Goal: Information Seeking & Learning: Learn about a topic

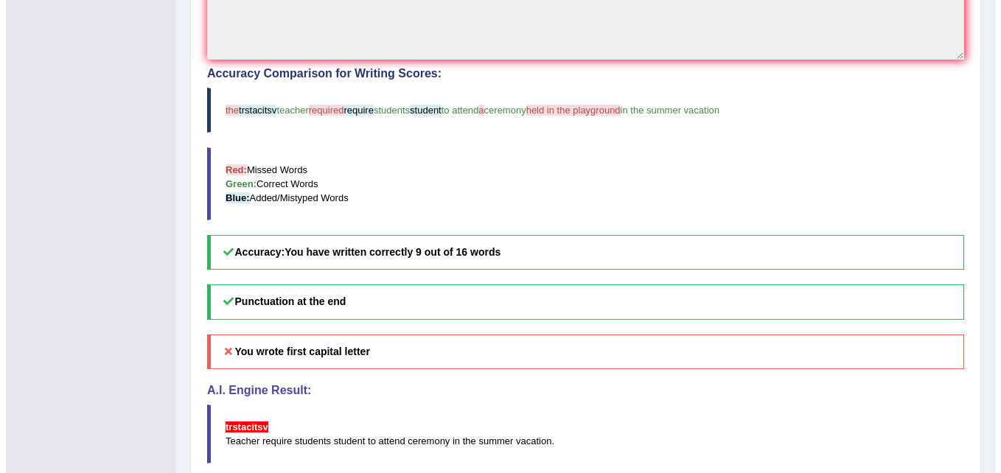
scroll to position [433, 0]
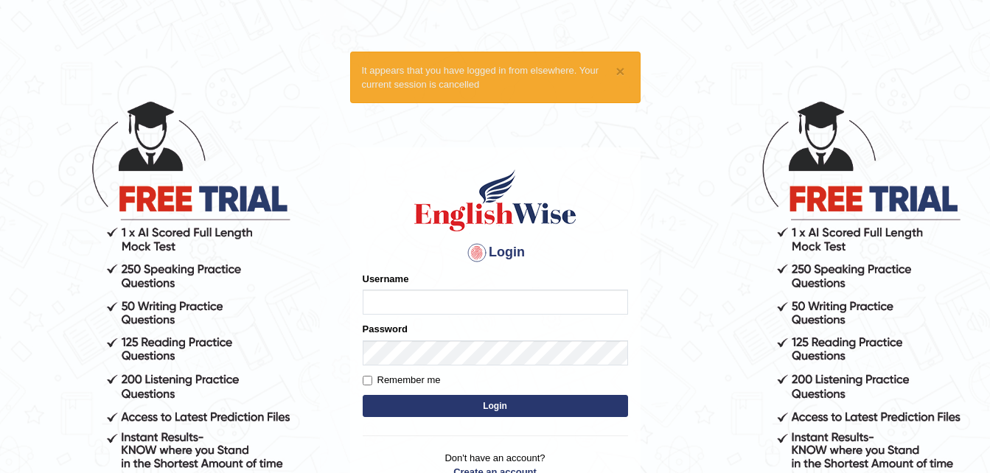
type input "Tenzinokks1994"
click at [461, 401] on button "Login" at bounding box center [495, 406] width 265 height 22
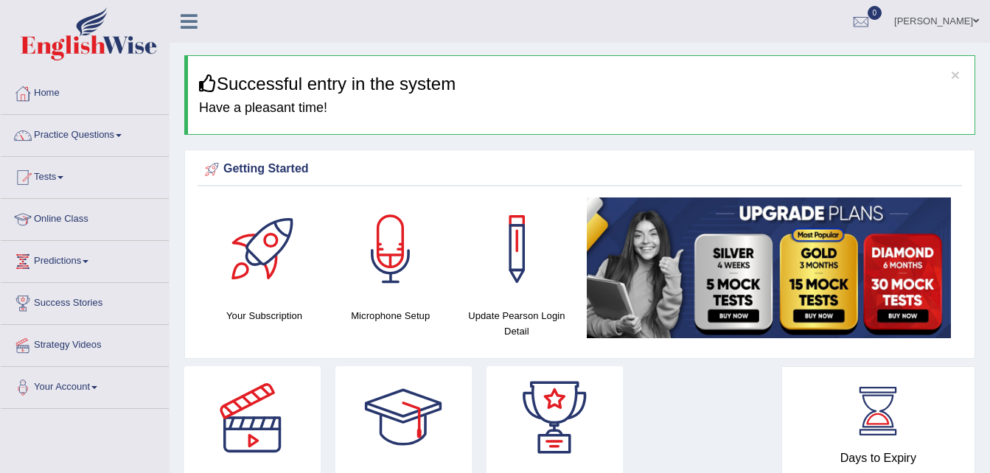
click at [399, 310] on h4 "Microphone Setup" at bounding box center [390, 315] width 111 height 15
click at [383, 265] on div at bounding box center [390, 249] width 103 height 103
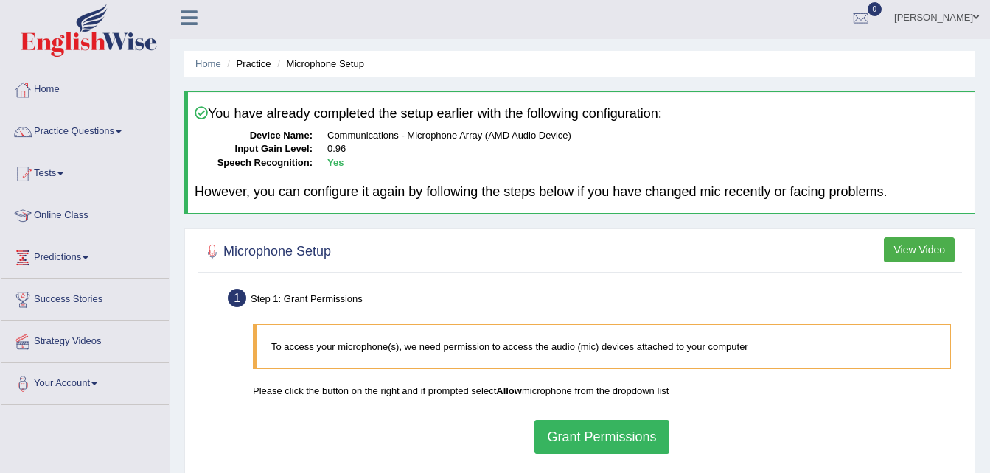
scroll to position [3, 0]
click at [112, 133] on link "Practice Questions" at bounding box center [85, 130] width 168 height 37
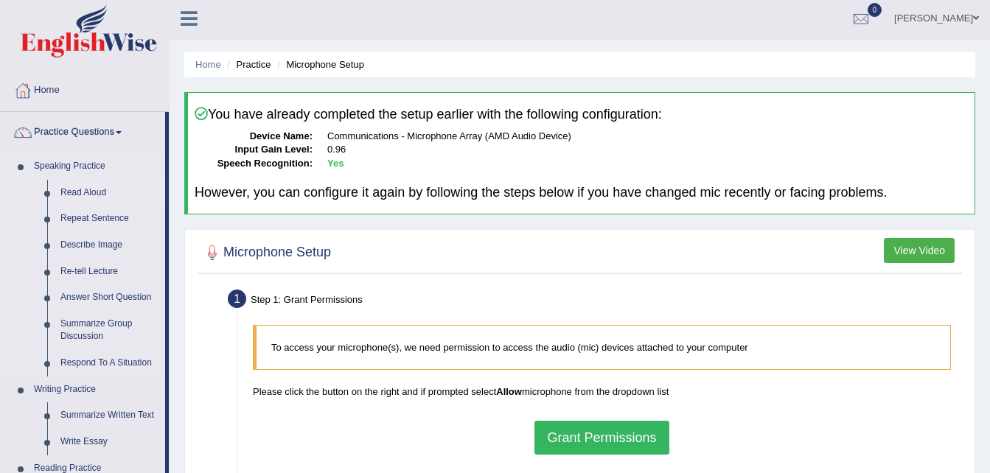
click at [89, 188] on link "Read Aloud" at bounding box center [109, 193] width 111 height 27
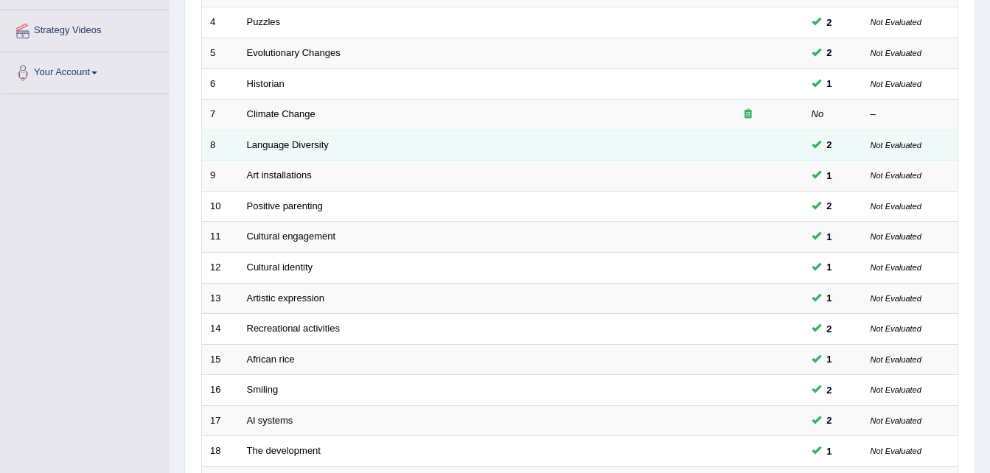
scroll to position [503, 0]
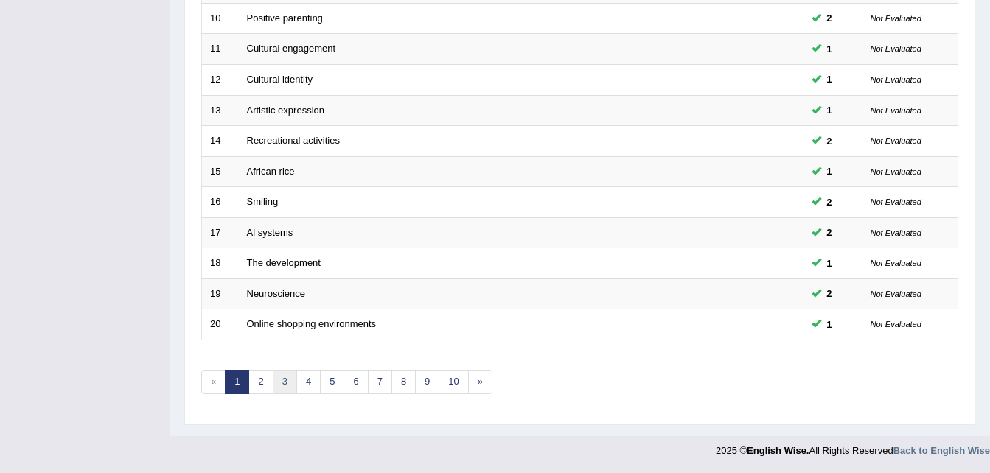
click at [285, 391] on link "3" at bounding box center [285, 382] width 24 height 24
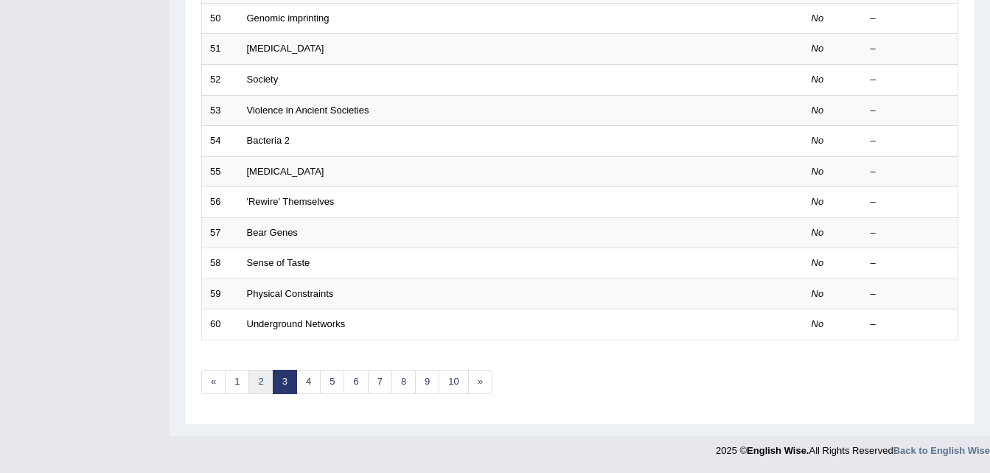
click at [257, 383] on link "2" at bounding box center [260, 382] width 24 height 24
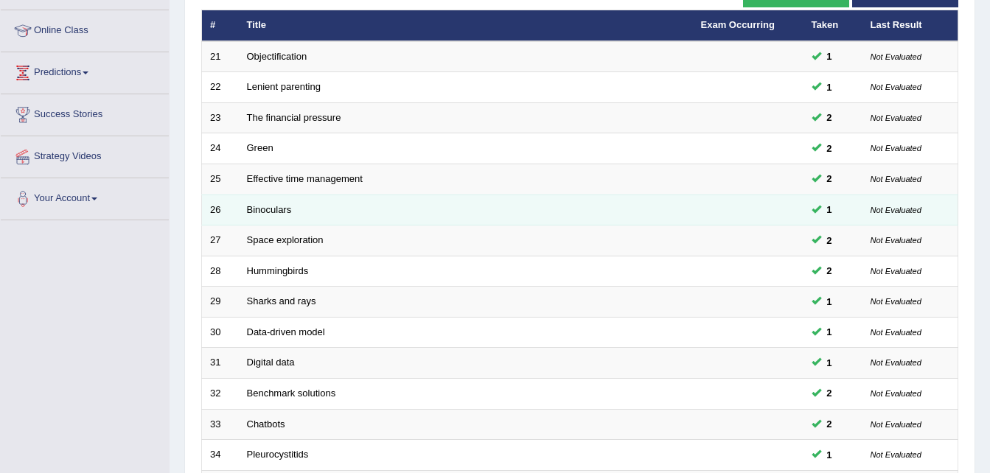
scroll to position [503, 0]
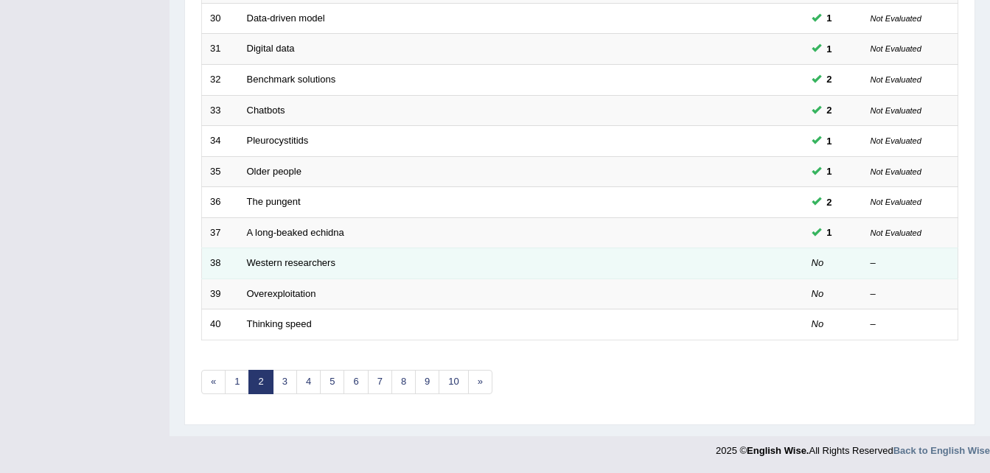
click at [325, 271] on td "Western researchers" at bounding box center [466, 263] width 454 height 31
click at [302, 260] on link "Western researchers" at bounding box center [291, 262] width 88 height 11
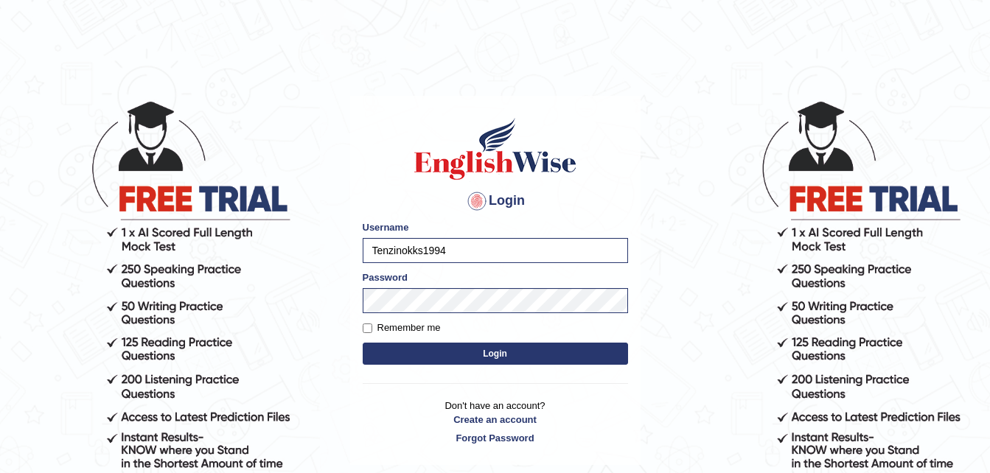
click at [448, 350] on button "Login" at bounding box center [495, 354] width 265 height 22
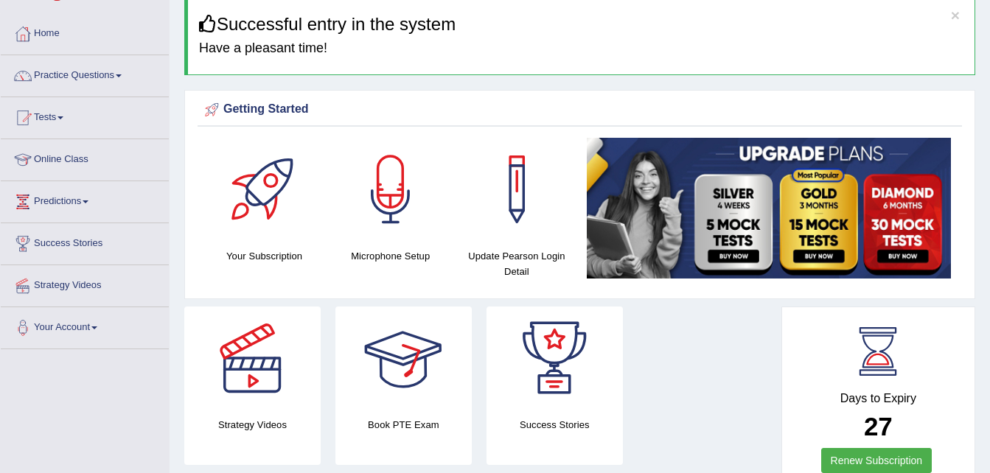
scroll to position [58, 0]
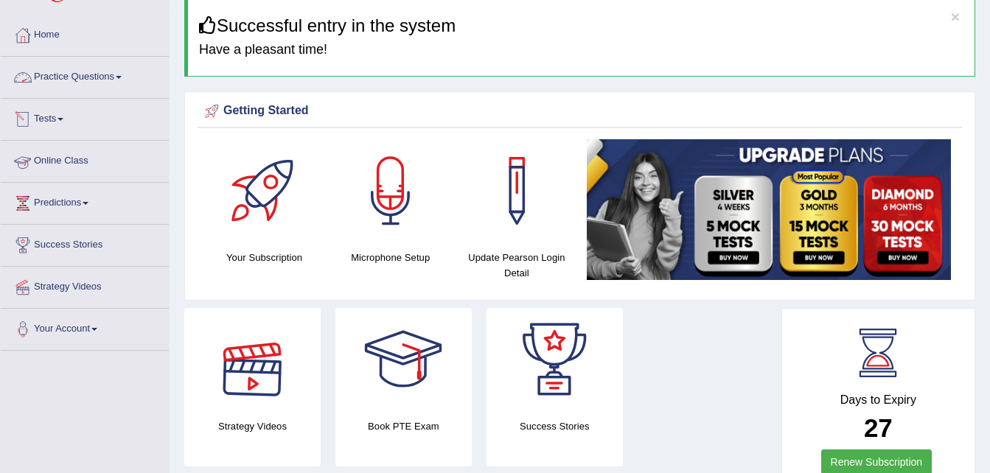
click at [97, 74] on link "Practice Questions" at bounding box center [85, 75] width 168 height 37
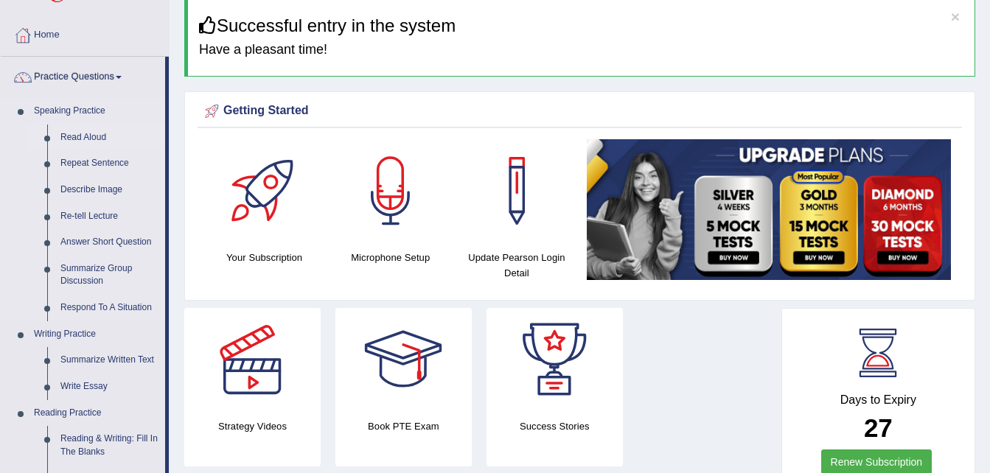
click at [96, 136] on link "Read Aloud" at bounding box center [109, 138] width 111 height 27
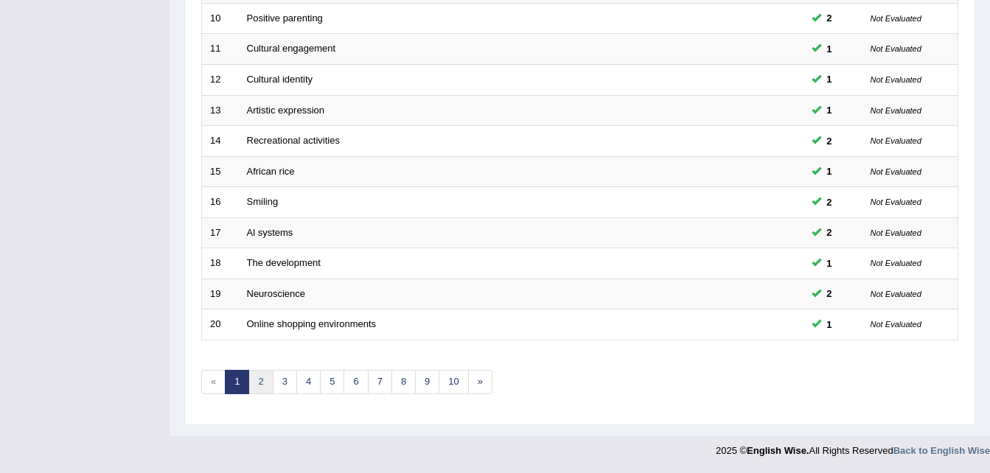
click at [265, 377] on link "2" at bounding box center [260, 382] width 24 height 24
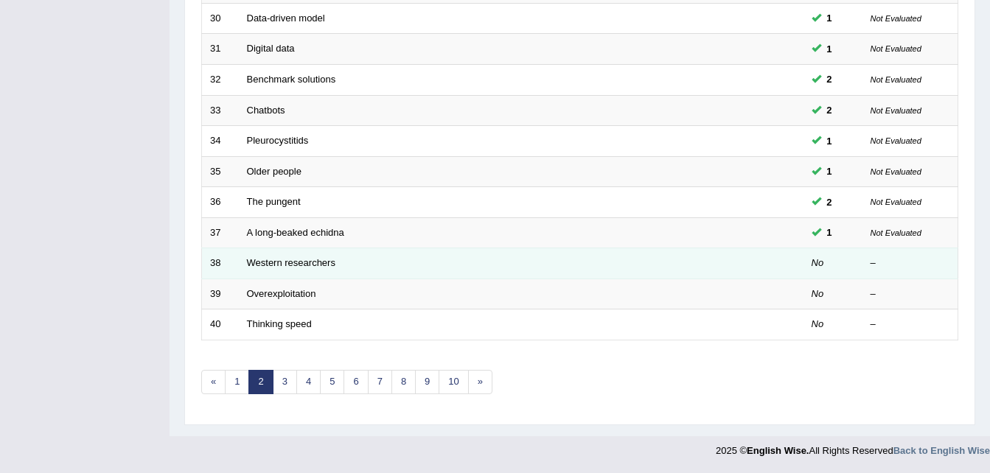
click at [285, 270] on td "Western researchers" at bounding box center [466, 263] width 454 height 31
click at [298, 260] on link "Western researchers" at bounding box center [291, 262] width 88 height 11
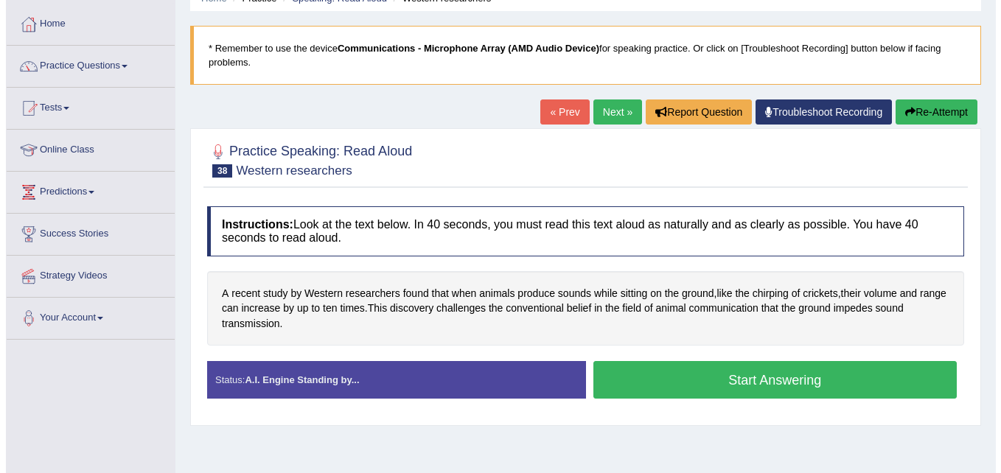
scroll to position [77, 0]
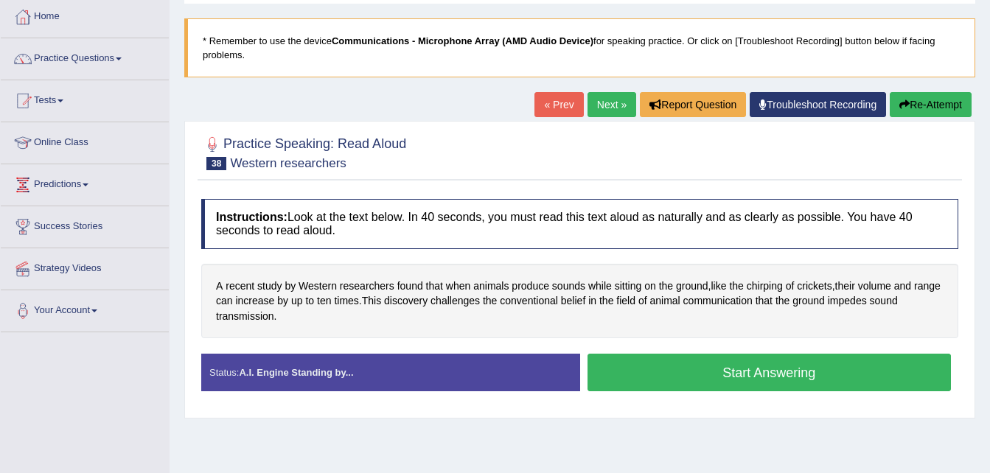
click at [321, 336] on div "A recent study by [DEMOGRAPHIC_DATA] researchers found that when animals produc…" at bounding box center [579, 301] width 757 height 75
click at [668, 371] on button "Start Answering" at bounding box center [770, 373] width 364 height 38
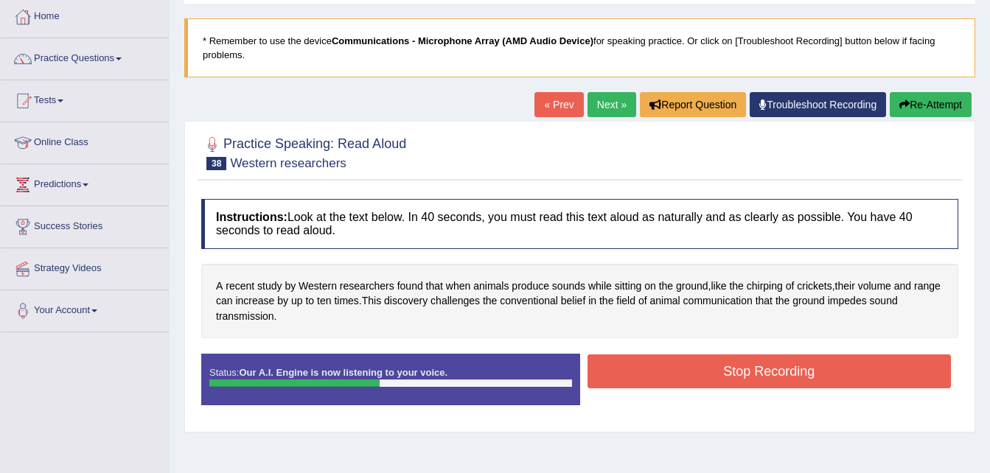
click at [668, 371] on button "Stop Recording" at bounding box center [770, 372] width 364 height 34
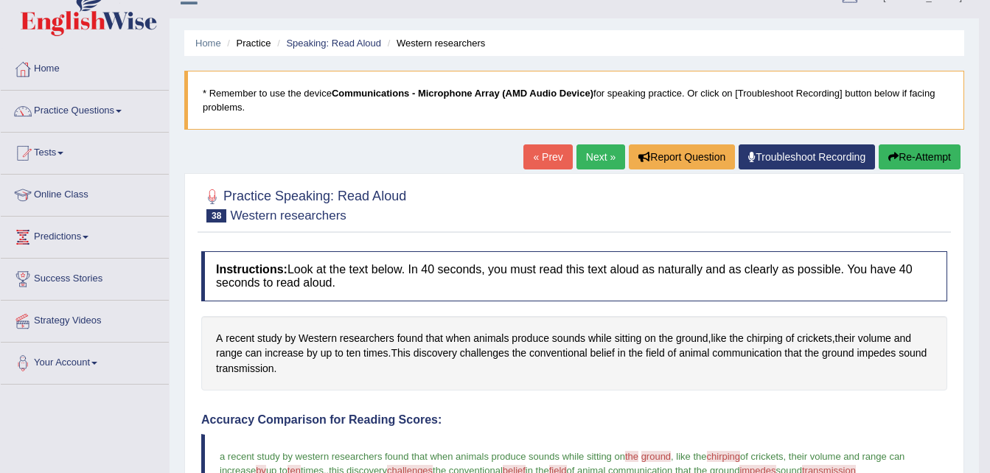
scroll to position [22, 0]
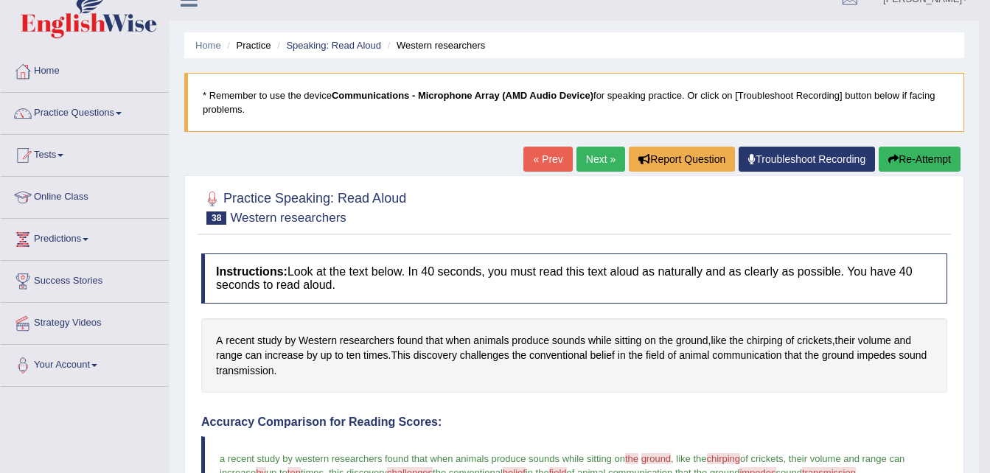
click at [940, 155] on button "Re-Attempt" at bounding box center [920, 159] width 82 height 25
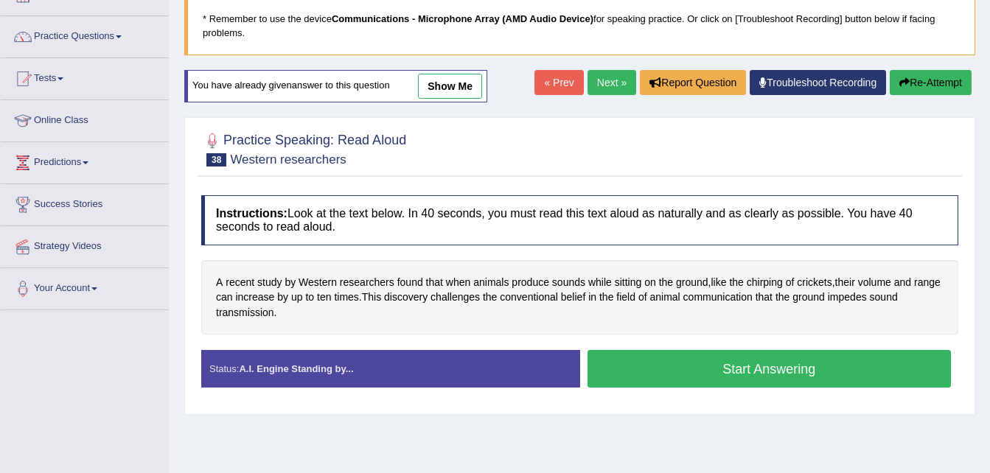
scroll to position [145, 0]
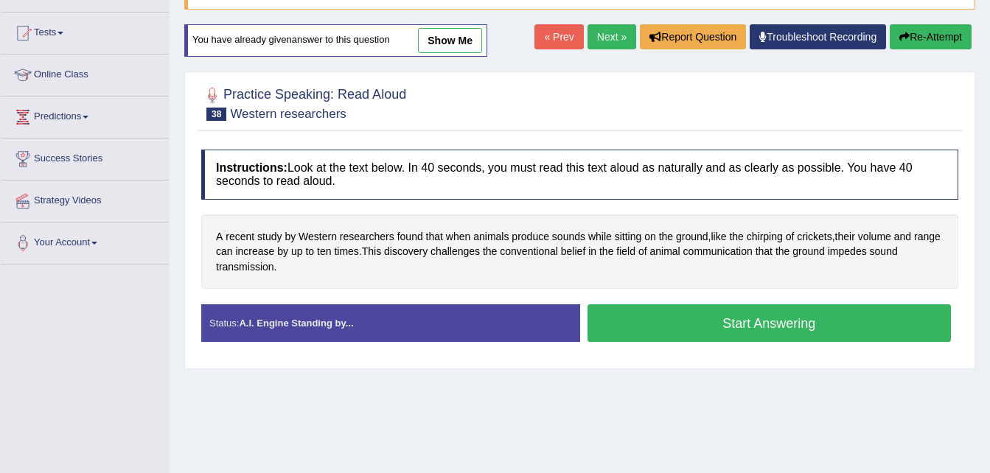
click at [737, 333] on button "Start Answering" at bounding box center [770, 324] width 364 height 38
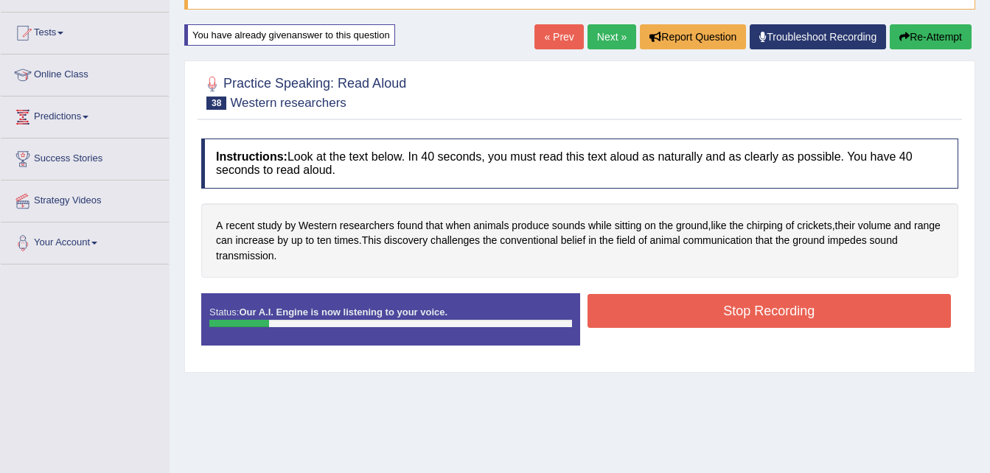
click at [954, 38] on button "Re-Attempt" at bounding box center [931, 36] width 82 height 25
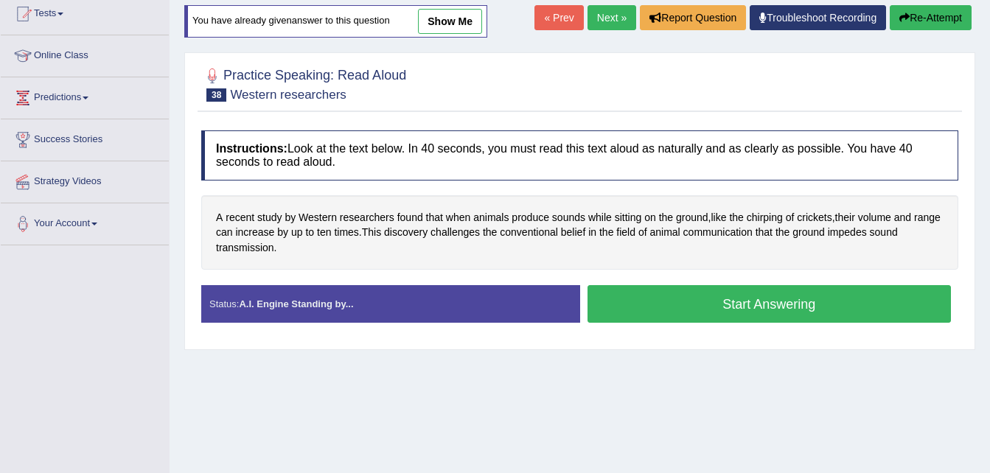
scroll to position [145, 0]
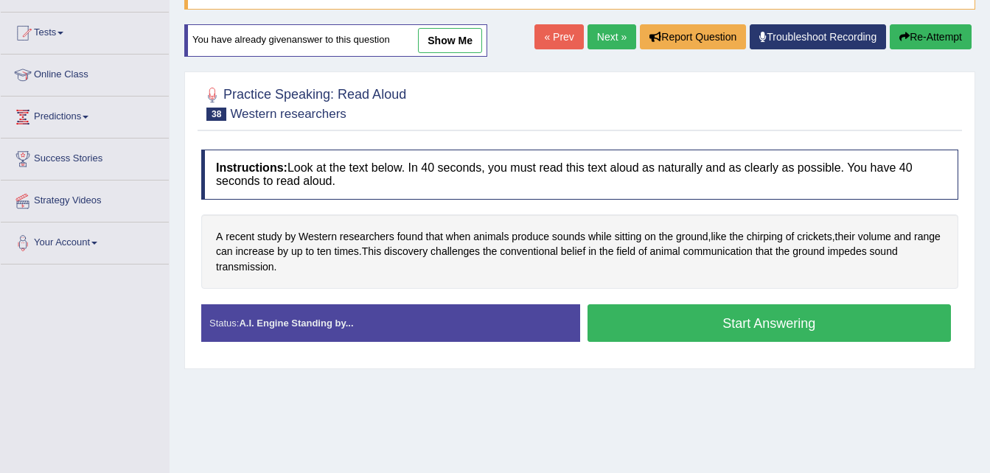
click at [776, 320] on button "Start Answering" at bounding box center [770, 324] width 364 height 38
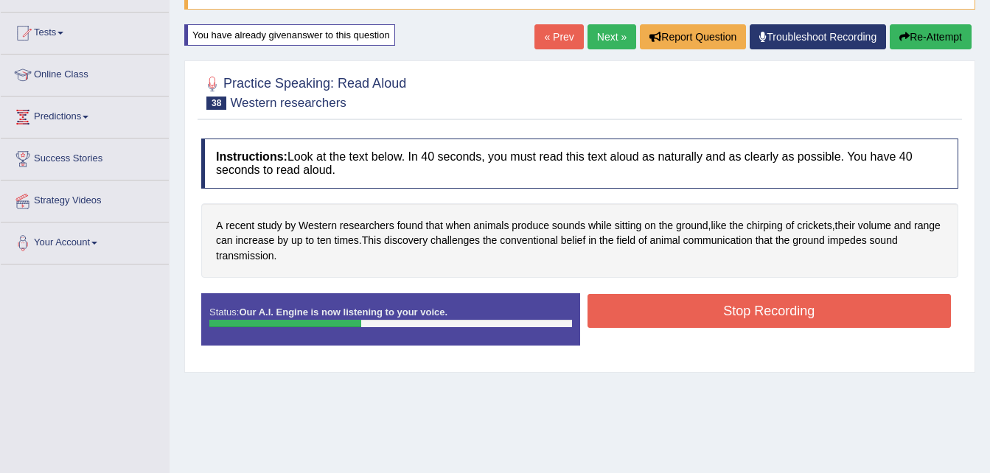
click at [776, 320] on button "Stop Recording" at bounding box center [770, 311] width 364 height 34
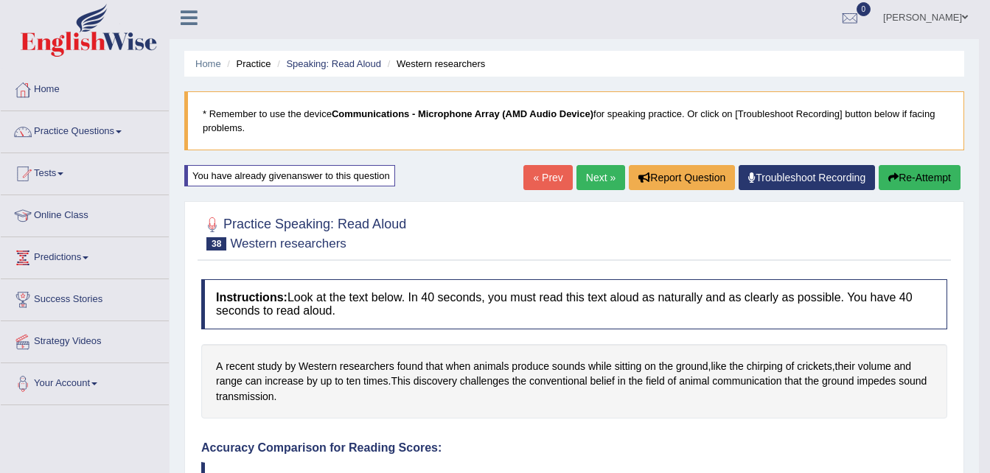
scroll to position [0, 0]
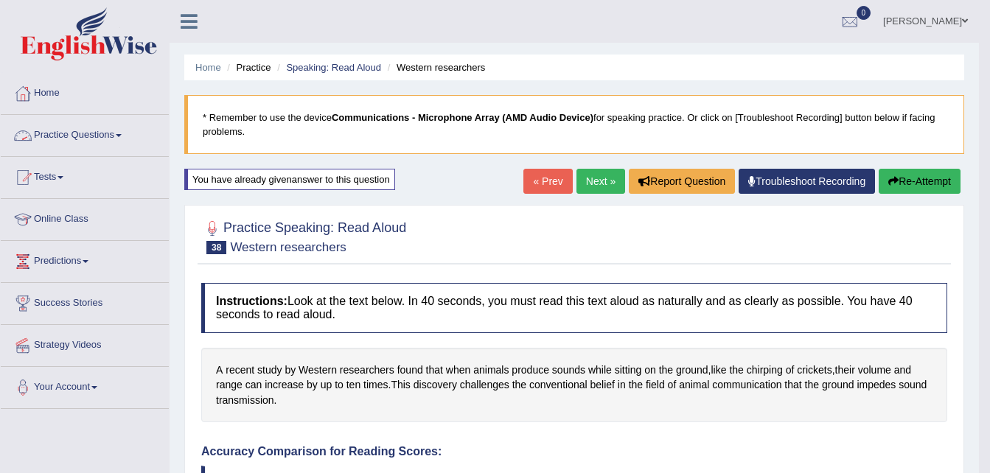
click at [66, 131] on link "Practice Questions" at bounding box center [85, 133] width 168 height 37
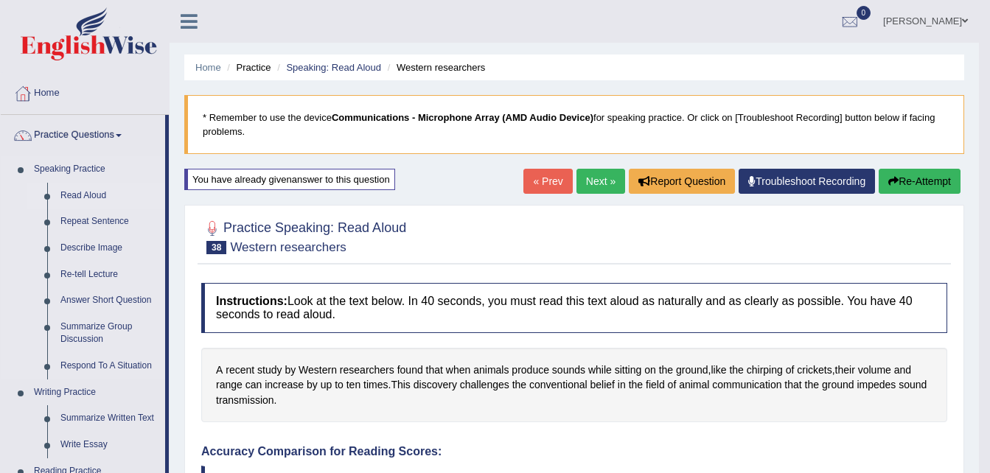
click at [94, 193] on link "Read Aloud" at bounding box center [109, 196] width 111 height 27
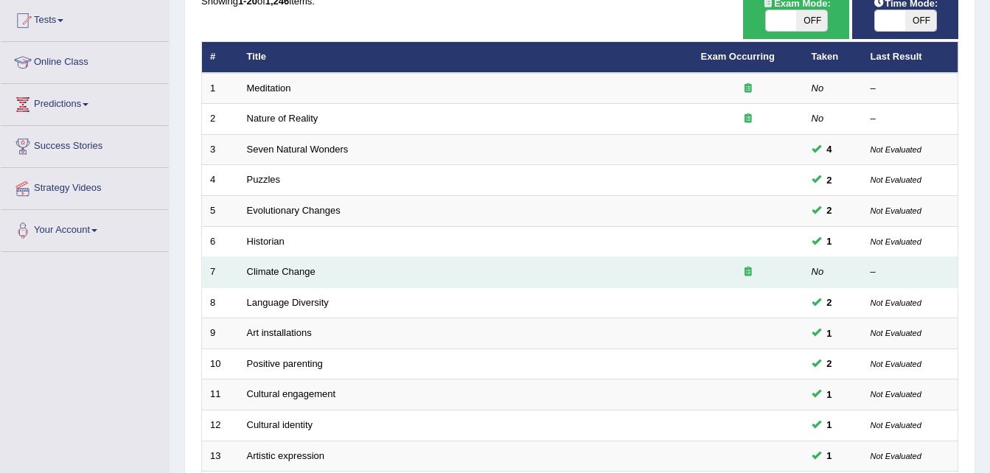
scroll to position [156, 0]
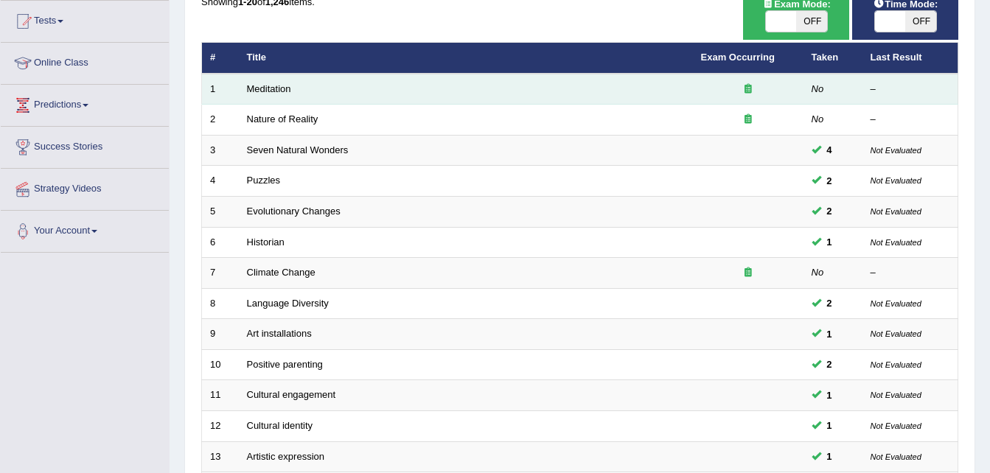
click at [738, 88] on div at bounding box center [748, 90] width 94 height 14
click at [267, 89] on link "Meditation" at bounding box center [269, 88] width 44 height 11
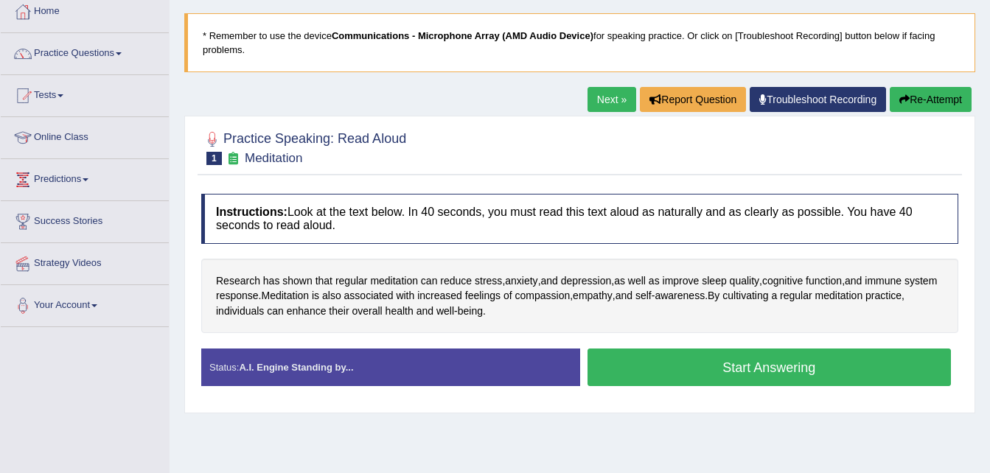
click at [641, 366] on button "Start Answering" at bounding box center [770, 368] width 364 height 38
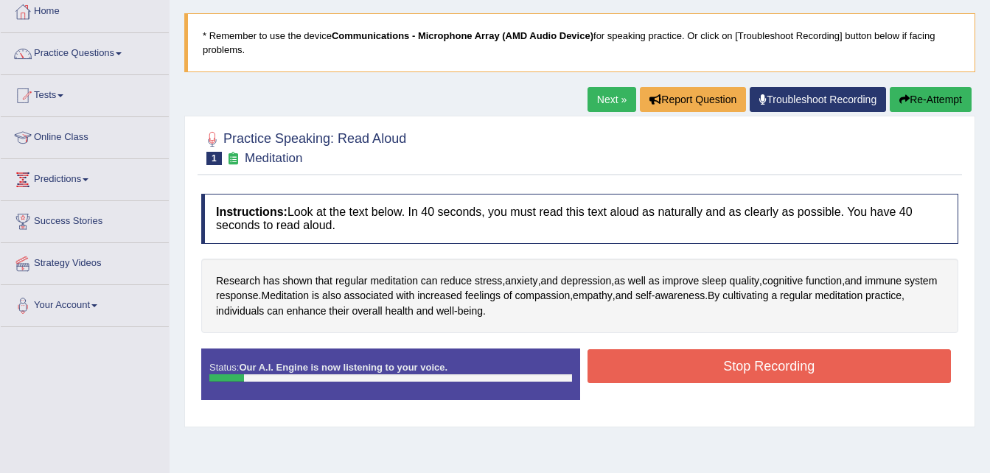
click at [914, 100] on button "Re-Attempt" at bounding box center [931, 99] width 82 height 25
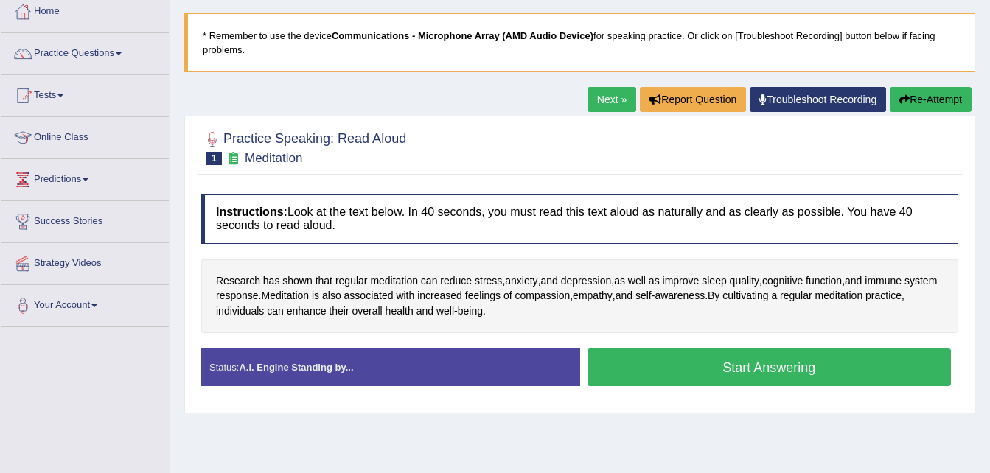
click at [726, 366] on button "Start Answering" at bounding box center [770, 368] width 364 height 38
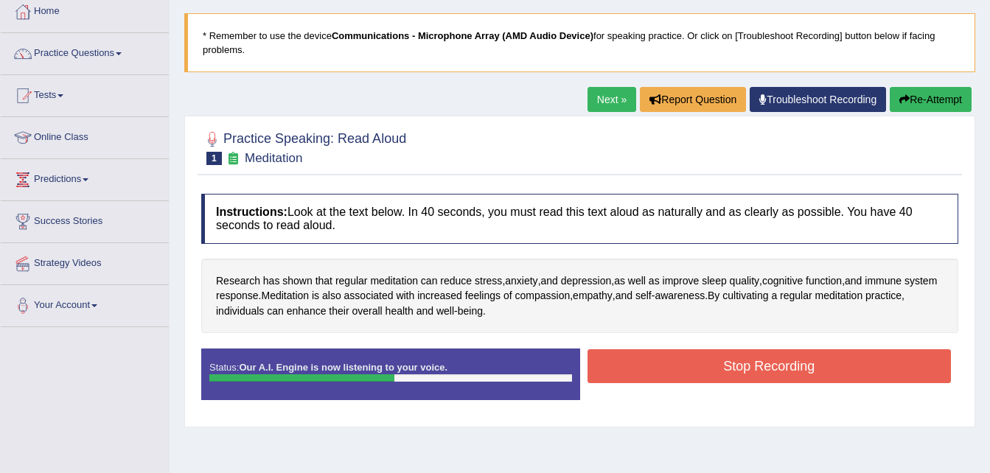
click at [726, 366] on button "Stop Recording" at bounding box center [770, 366] width 364 height 34
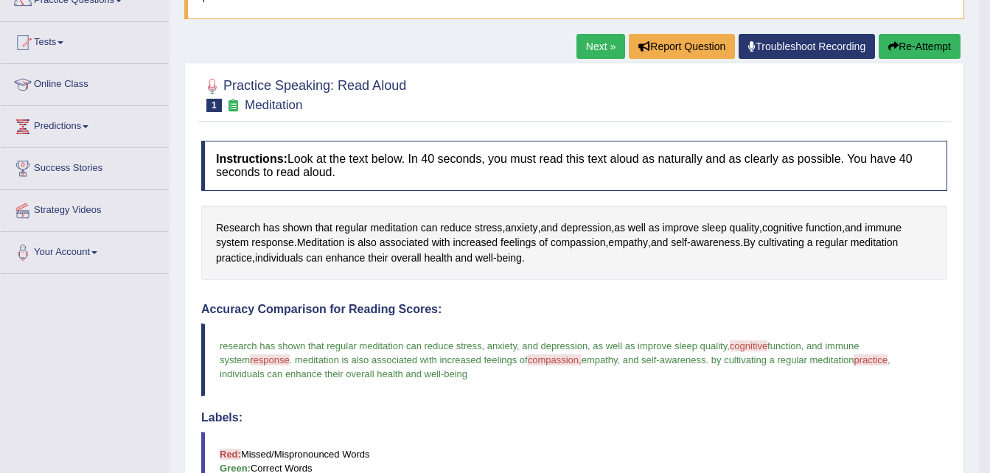
scroll to position [134, 0]
click at [910, 50] on button "Re-Attempt" at bounding box center [920, 47] width 82 height 25
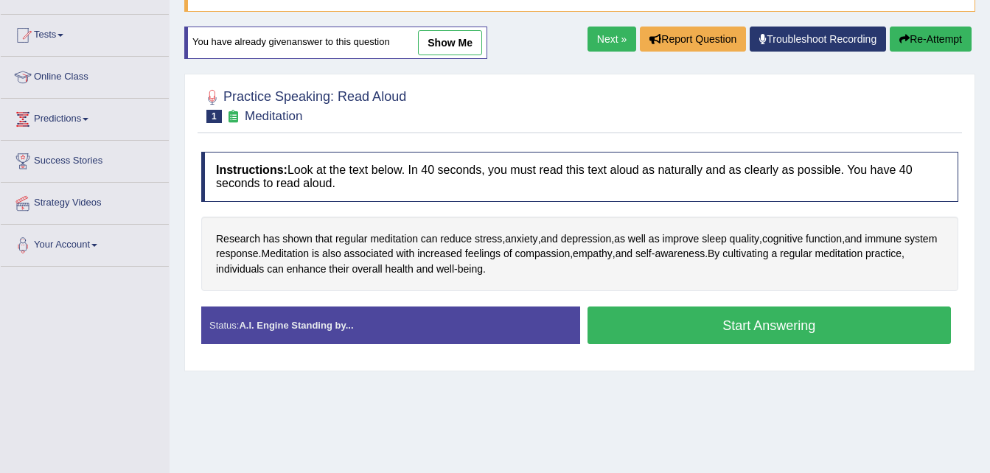
scroll to position [134, 0]
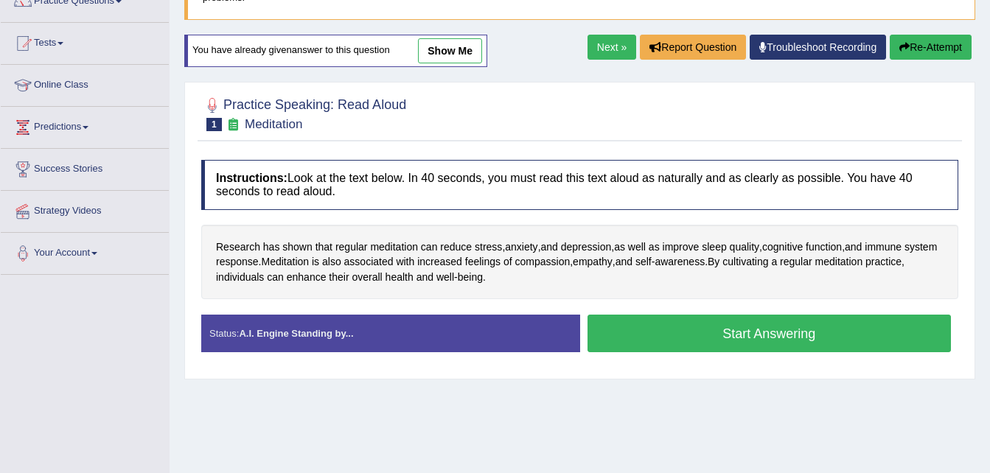
click at [705, 322] on button "Start Answering" at bounding box center [770, 334] width 364 height 38
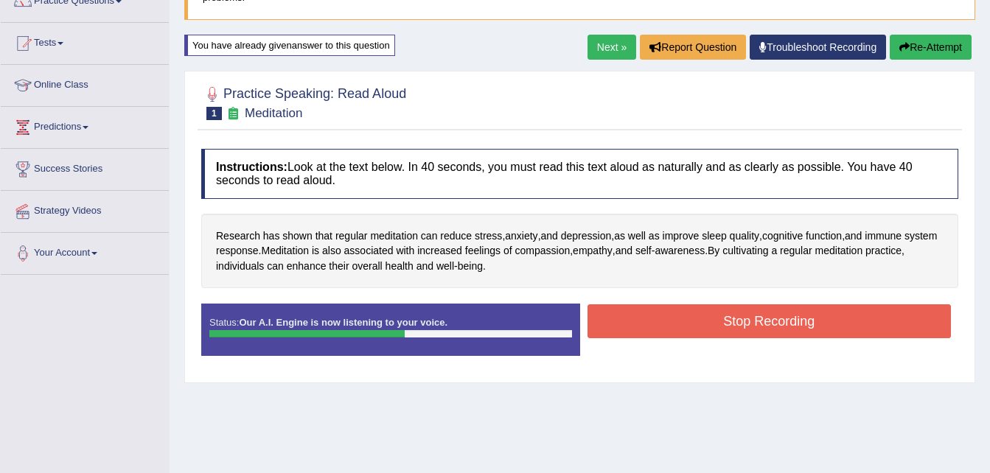
click at [705, 322] on button "Stop Recording" at bounding box center [770, 322] width 364 height 34
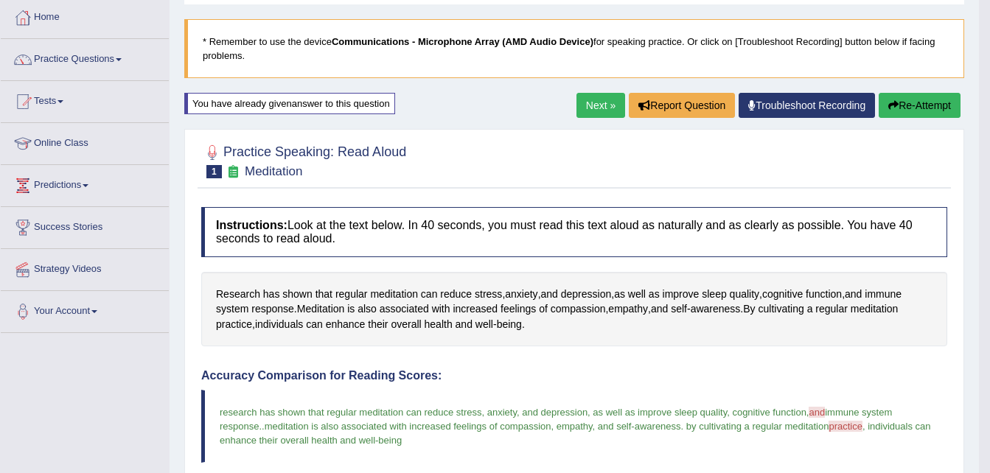
scroll to position [75, 0]
click at [91, 58] on link "Practice Questions" at bounding box center [85, 58] width 168 height 37
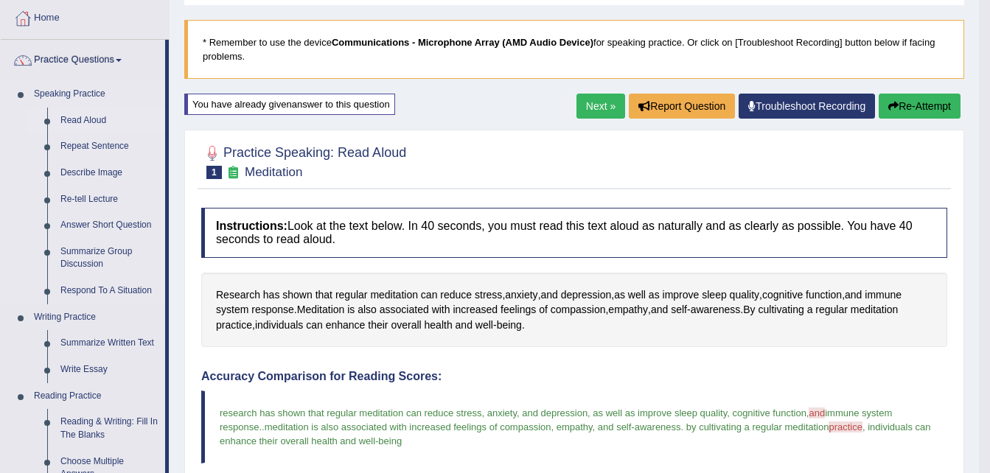
click at [77, 119] on link "Read Aloud" at bounding box center [109, 121] width 111 height 27
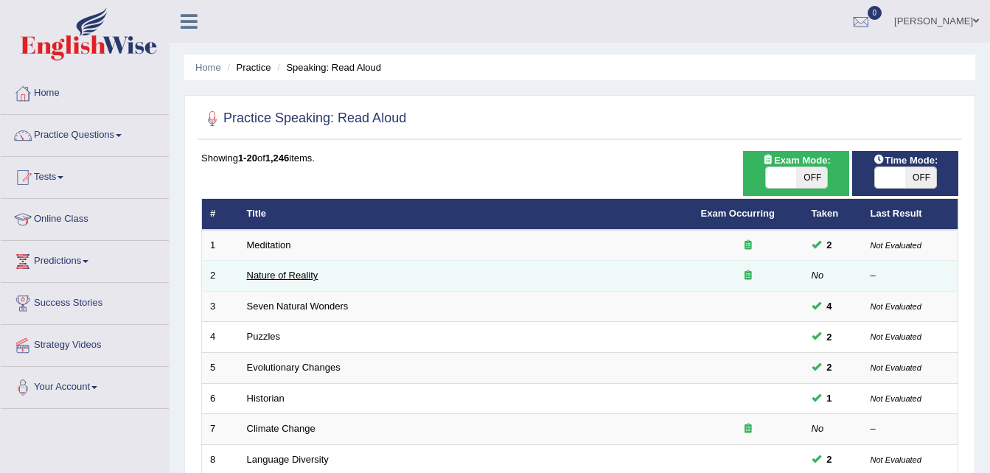
click at [264, 276] on link "Nature of Reality" at bounding box center [283, 275] width 72 height 11
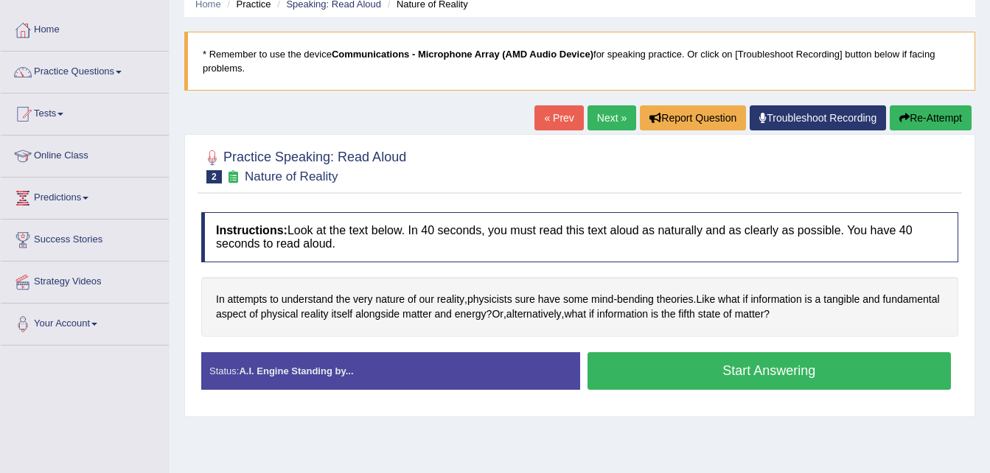
scroll to position [60, 0]
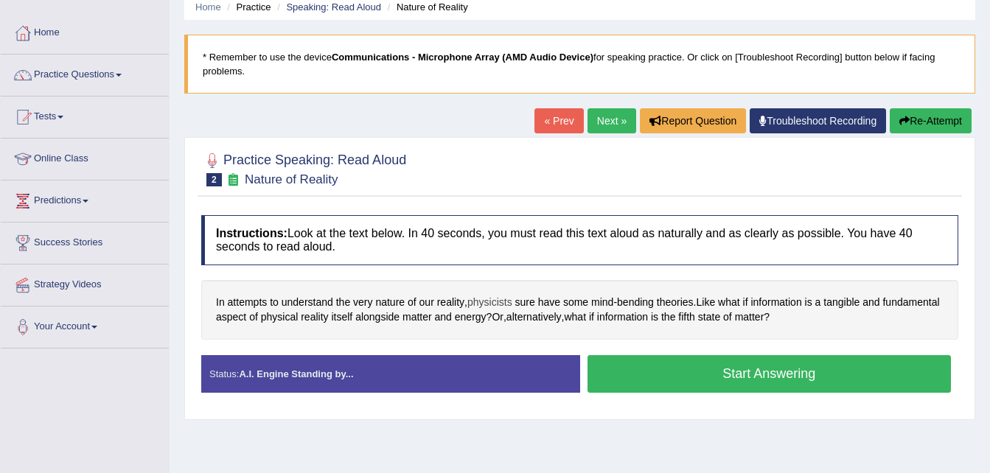
click at [496, 302] on span "physicists" at bounding box center [489, 302] width 45 height 15
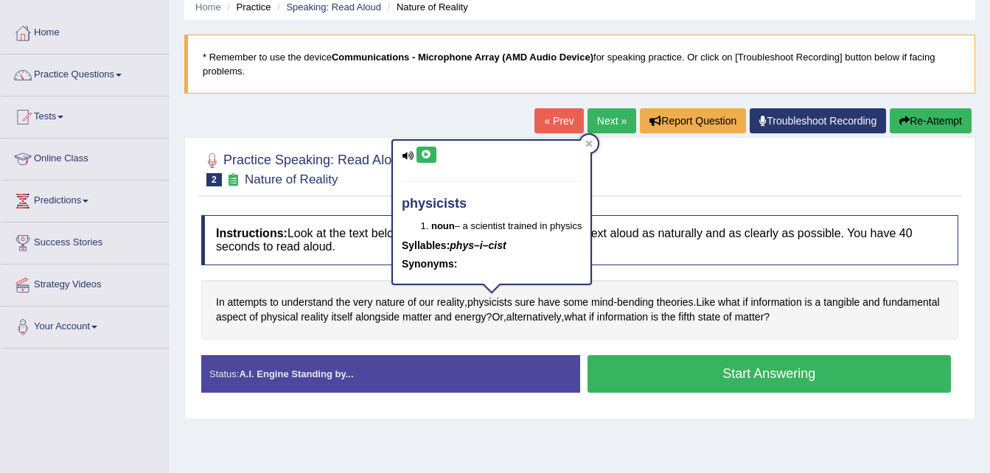
click at [425, 154] on icon at bounding box center [426, 154] width 11 height 9
click at [619, 179] on div at bounding box center [579, 168] width 757 height 45
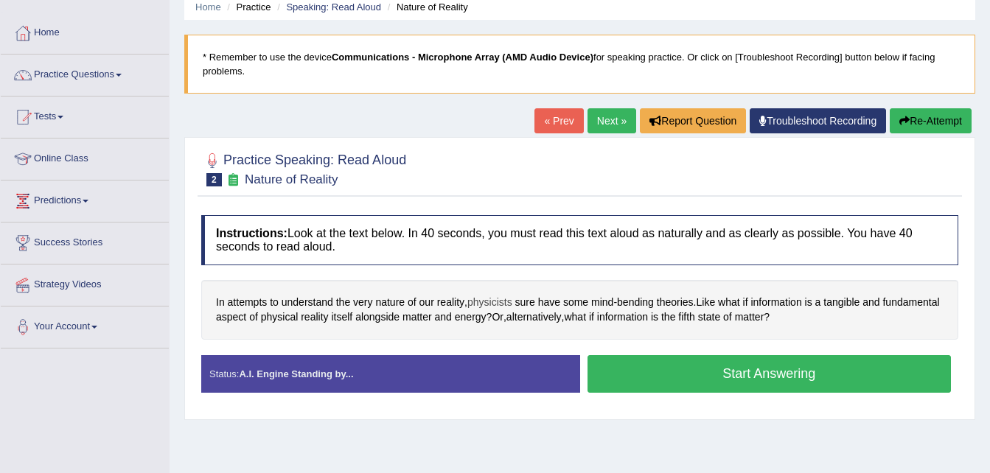
click at [494, 301] on span "physicists" at bounding box center [489, 302] width 45 height 15
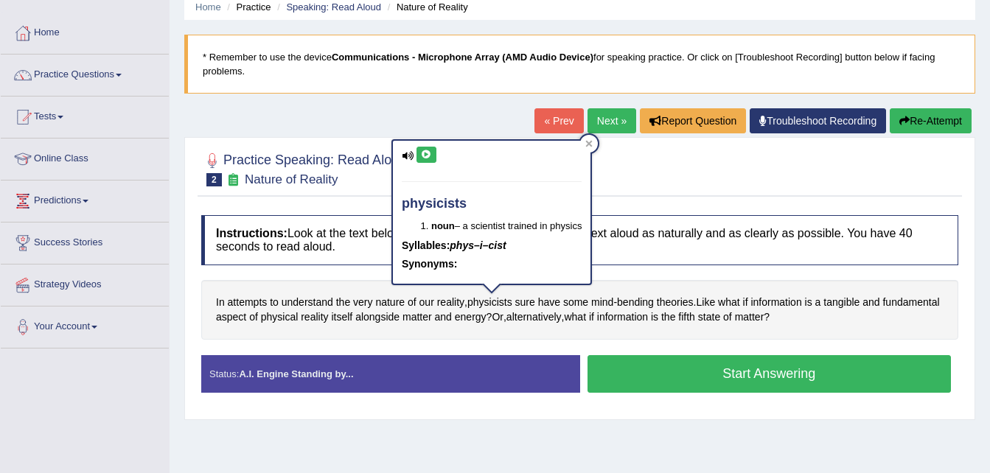
click at [424, 156] on icon at bounding box center [426, 154] width 11 height 9
click at [633, 276] on div "Instructions: Look at the text below. In 40 seconds, you must read this text al…" at bounding box center [580, 309] width 765 height 203
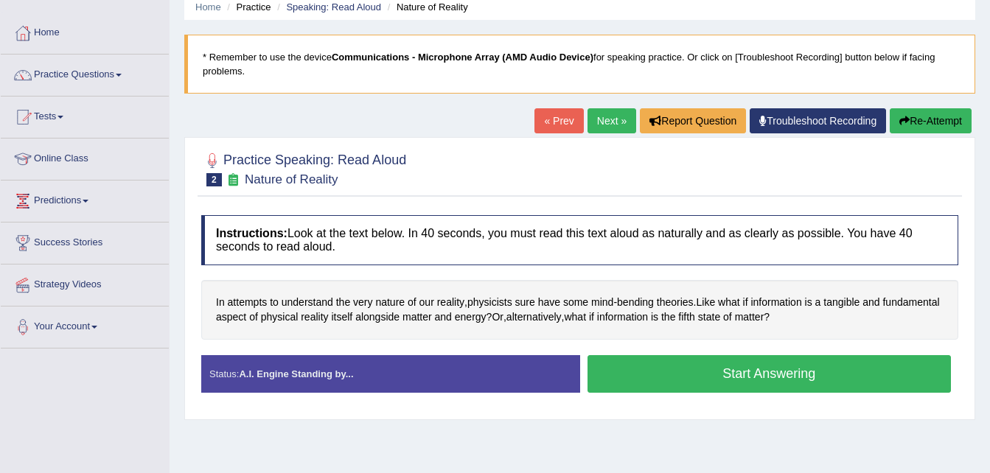
click at [650, 368] on button "Start Answering" at bounding box center [770, 374] width 364 height 38
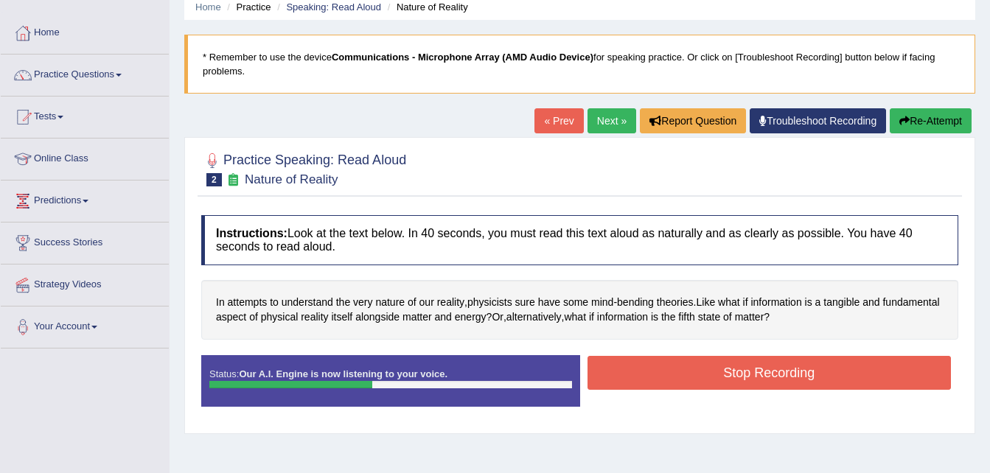
click at [650, 368] on button "Stop Recording" at bounding box center [770, 373] width 364 height 34
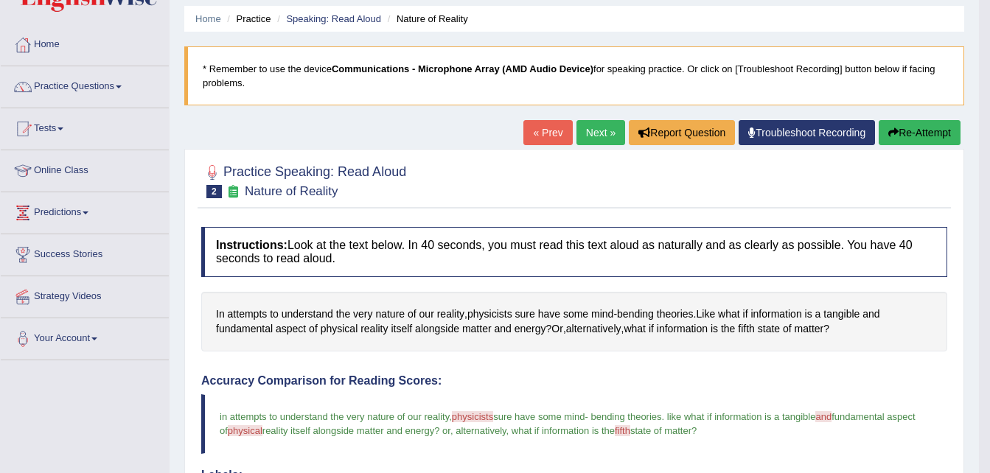
scroll to position [0, 0]
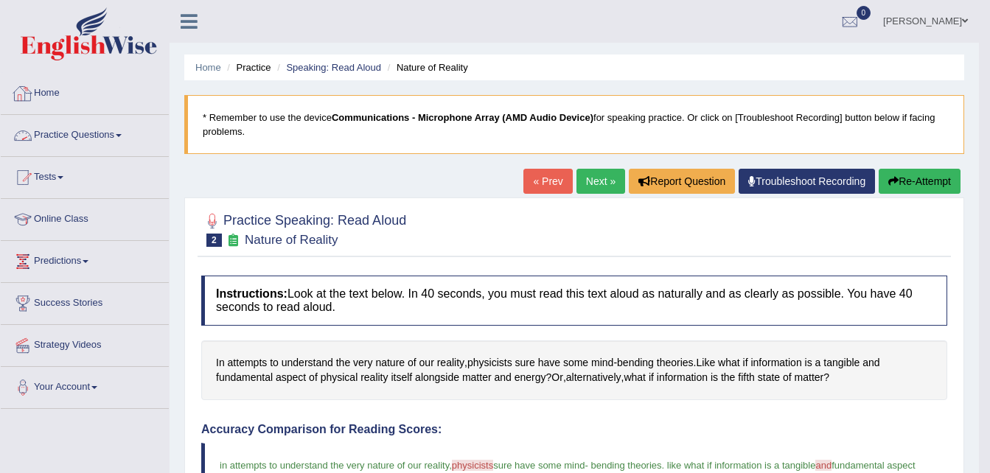
click at [114, 128] on link "Practice Questions" at bounding box center [85, 133] width 168 height 37
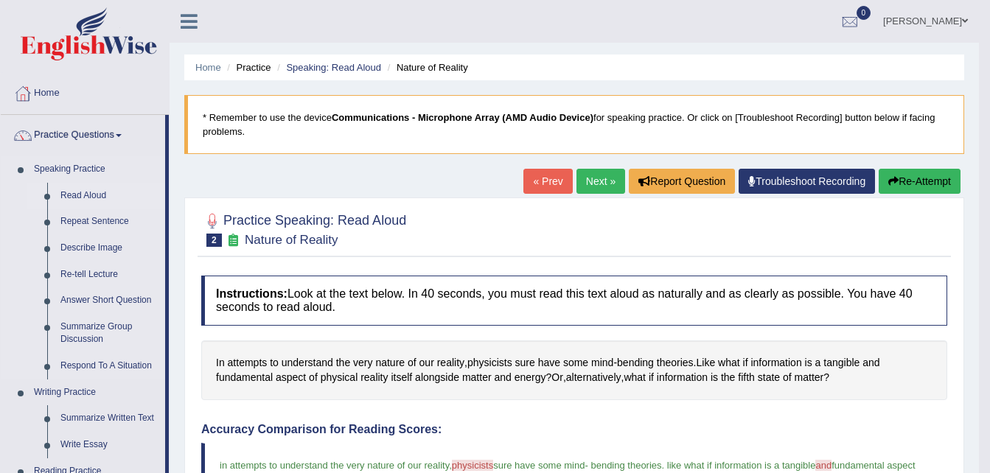
click at [92, 197] on link "Read Aloud" at bounding box center [109, 196] width 111 height 27
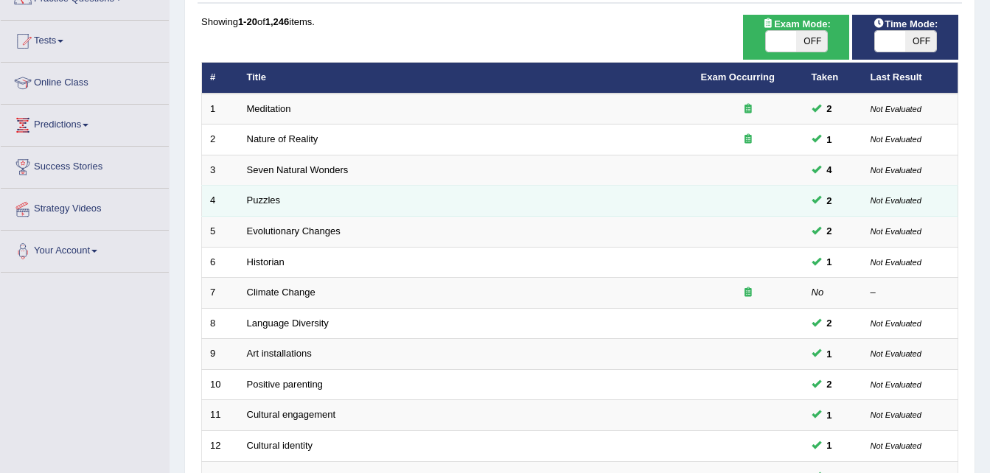
scroll to position [137, 0]
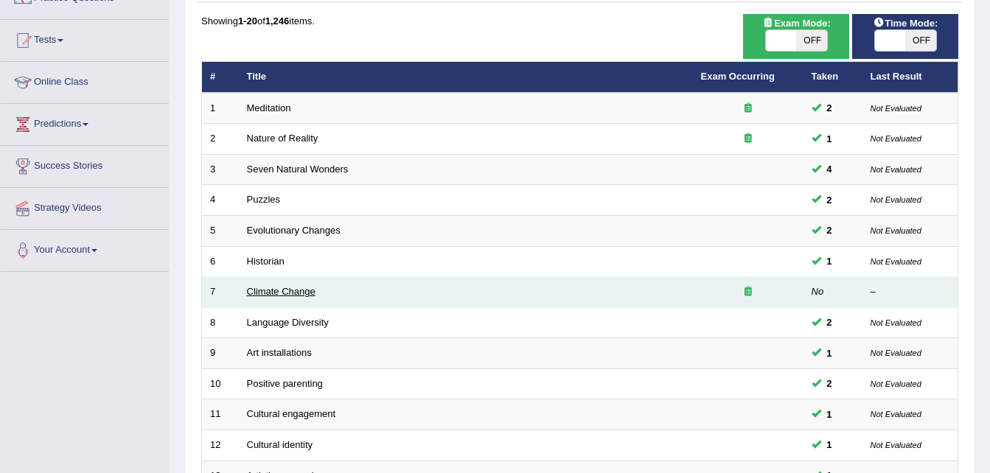
click at [273, 293] on link "Climate Change" at bounding box center [281, 291] width 69 height 11
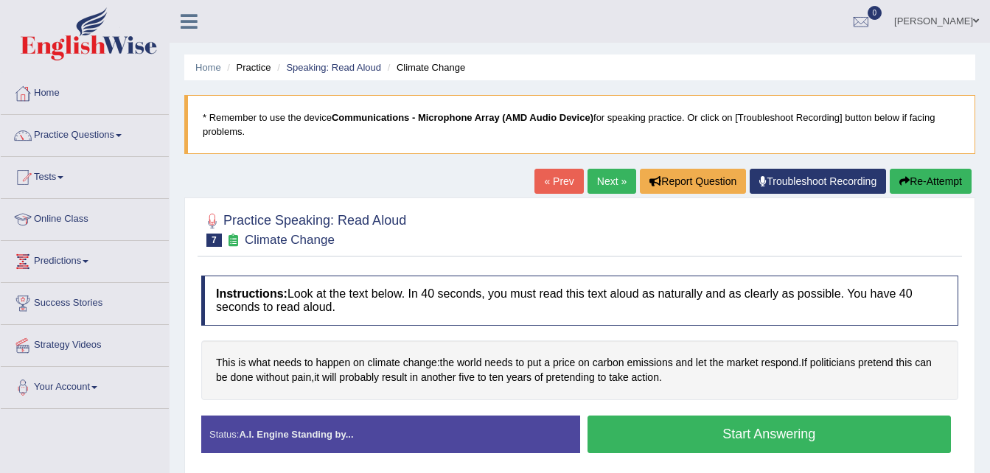
scroll to position [82, 0]
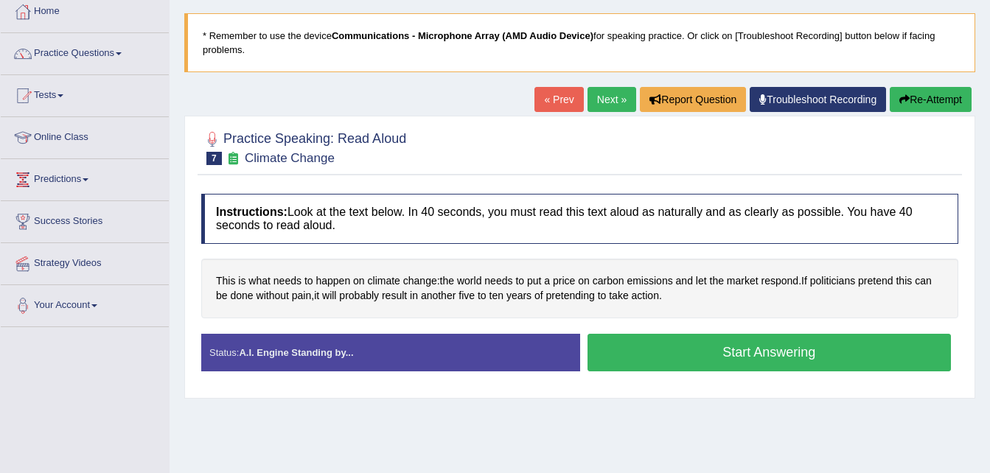
click at [690, 350] on button "Start Answering" at bounding box center [770, 353] width 364 height 38
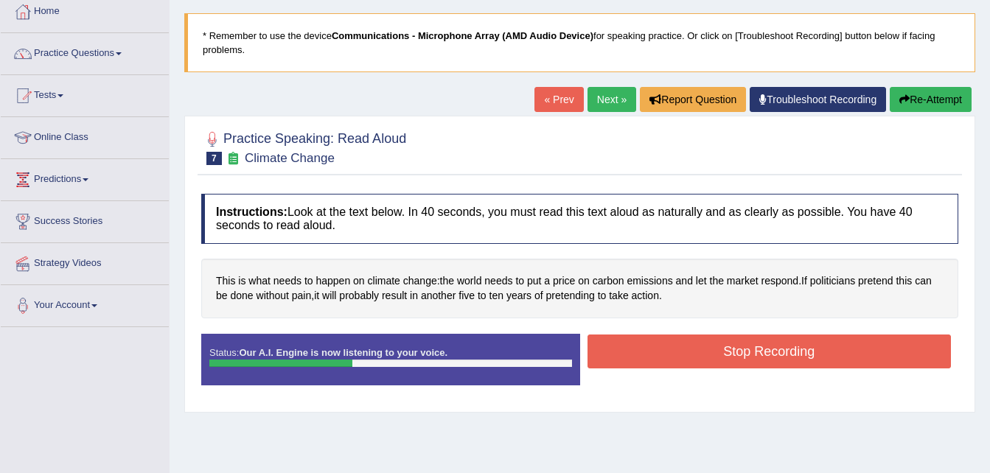
click at [690, 350] on button "Stop Recording" at bounding box center [770, 352] width 364 height 34
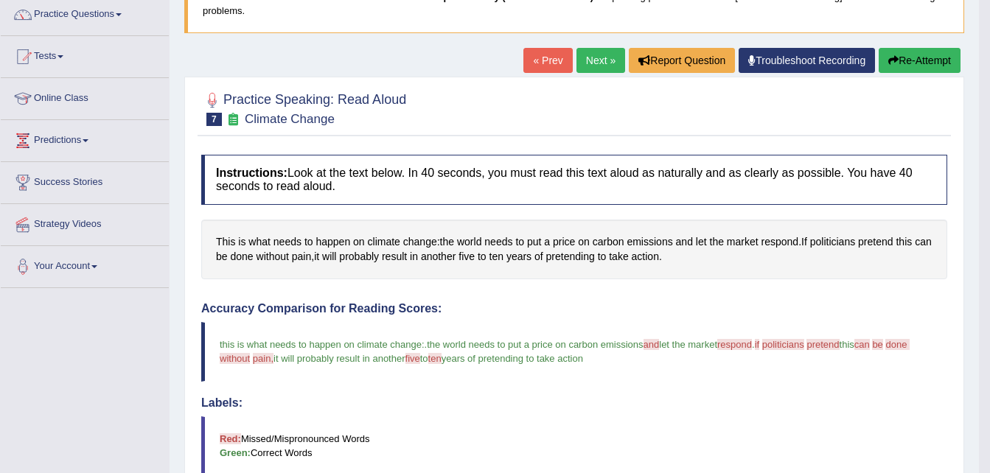
scroll to position [120, 0]
click at [110, 15] on link "Practice Questions" at bounding box center [85, 13] width 168 height 37
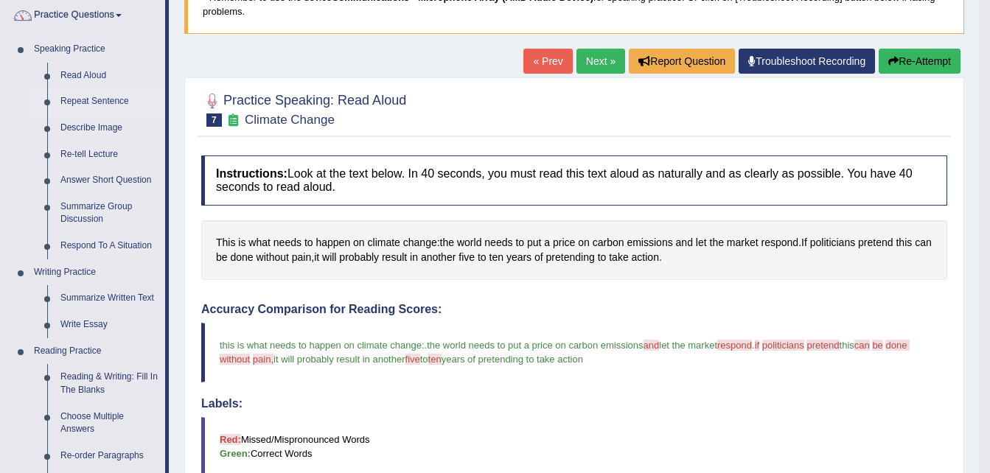
click at [71, 97] on link "Repeat Sentence" at bounding box center [109, 101] width 111 height 27
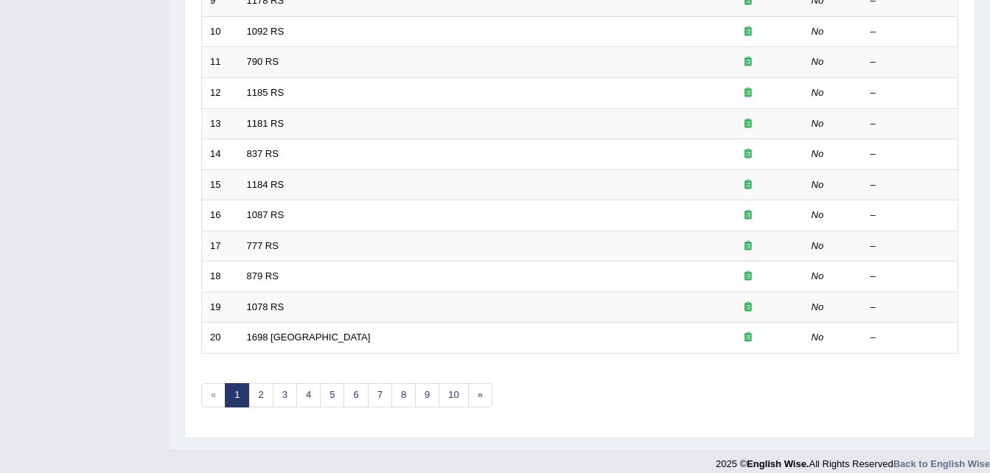
scroll to position [490, 0]
click at [266, 396] on link "2" at bounding box center [260, 395] width 24 height 24
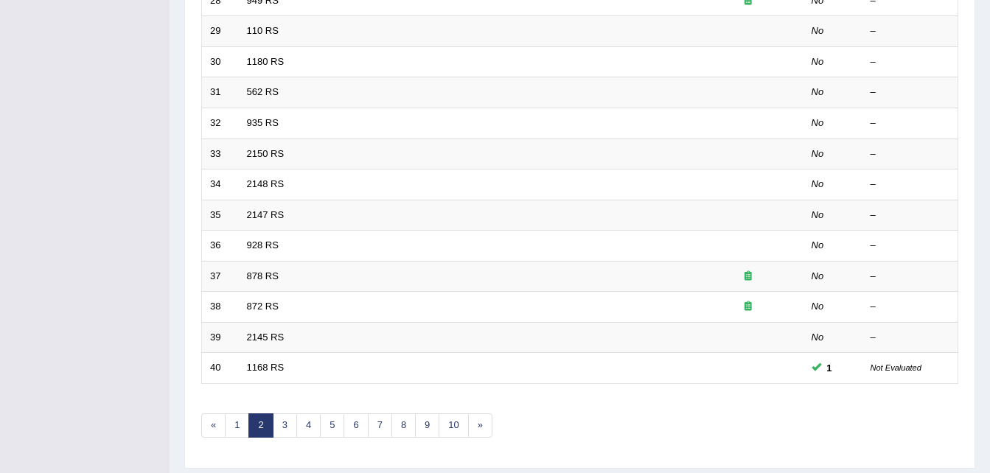
scroll to position [460, 0]
click at [286, 423] on link "3" at bounding box center [285, 425] width 24 height 24
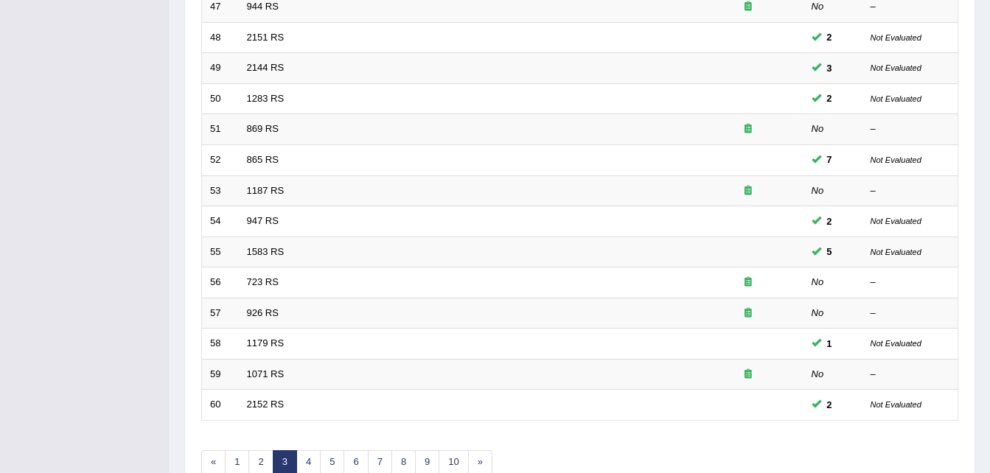
scroll to position [503, 0]
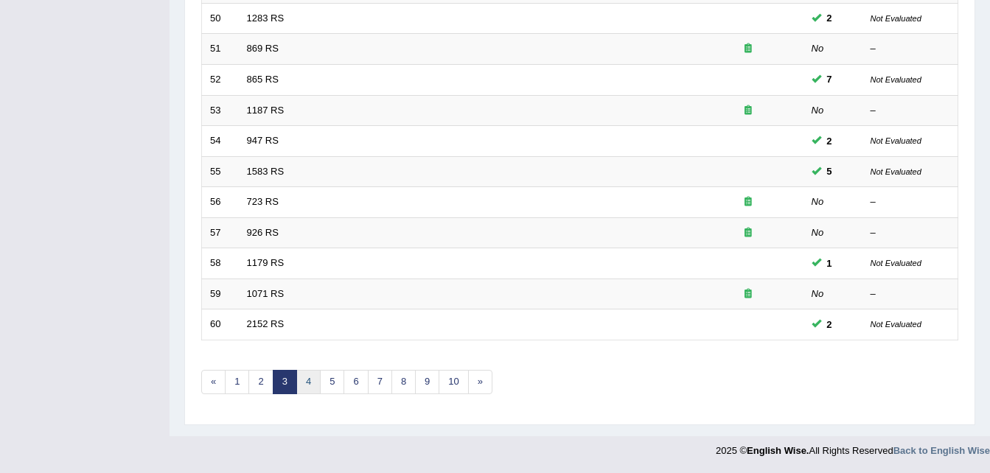
click at [315, 379] on link "4" at bounding box center [308, 382] width 24 height 24
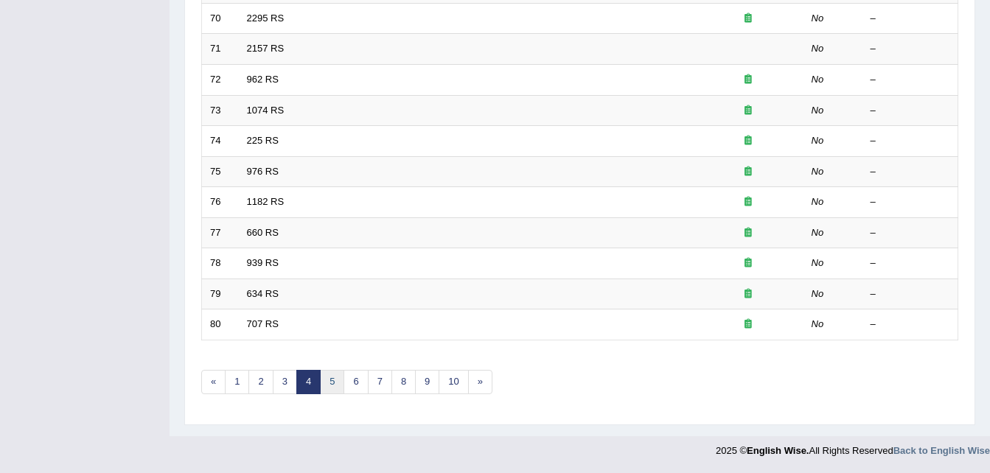
click at [330, 385] on link "5" at bounding box center [332, 382] width 24 height 24
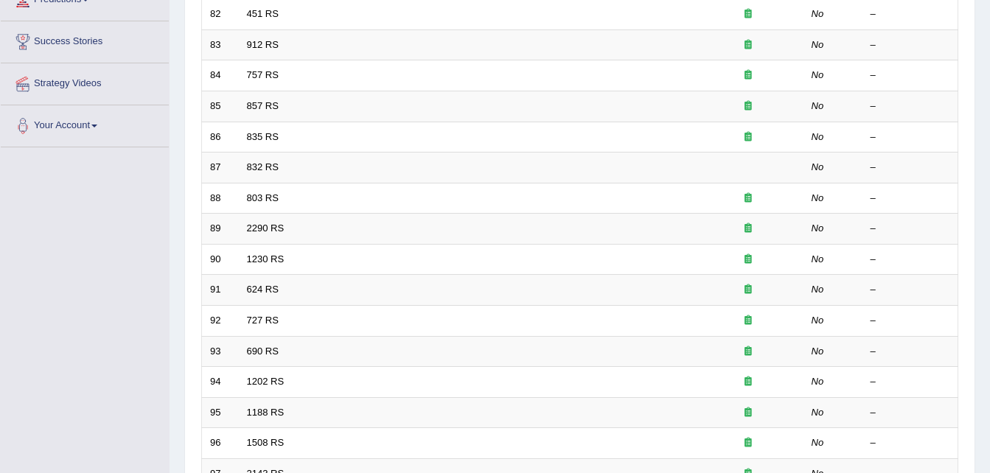
scroll to position [503, 0]
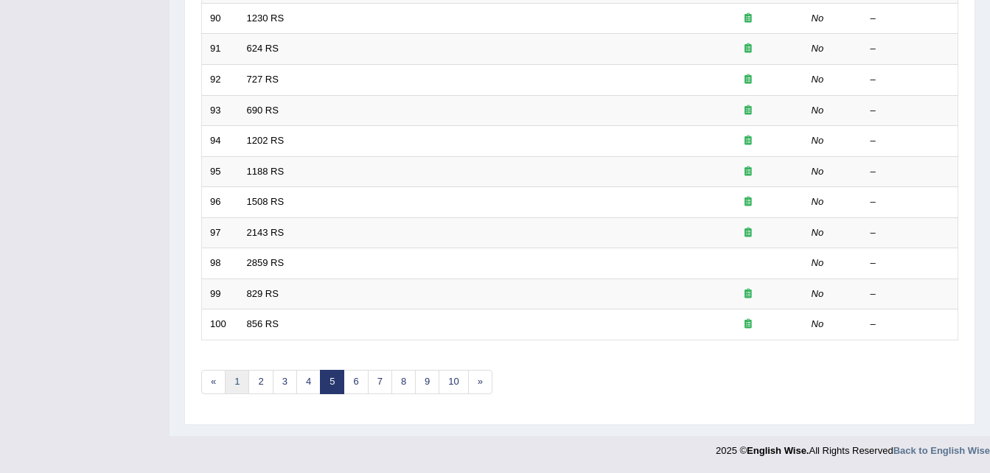
click at [233, 380] on link "1" at bounding box center [237, 382] width 24 height 24
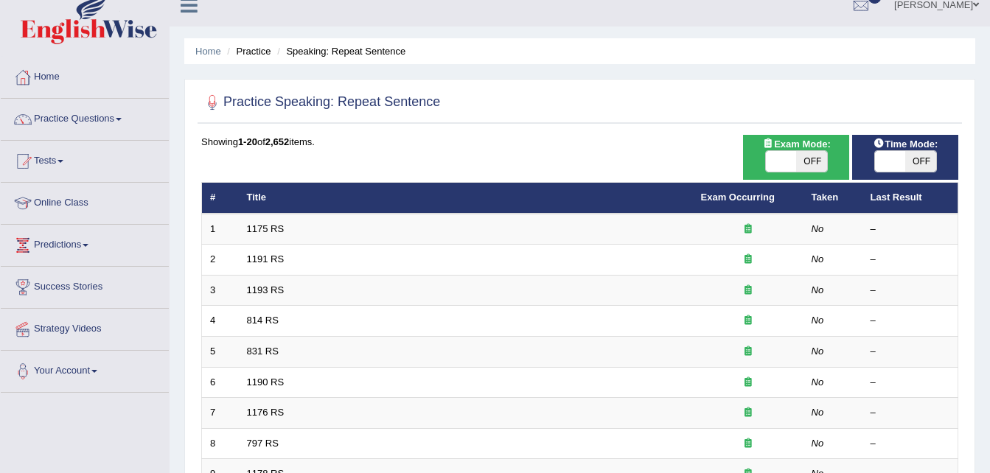
scroll to position [15, 0]
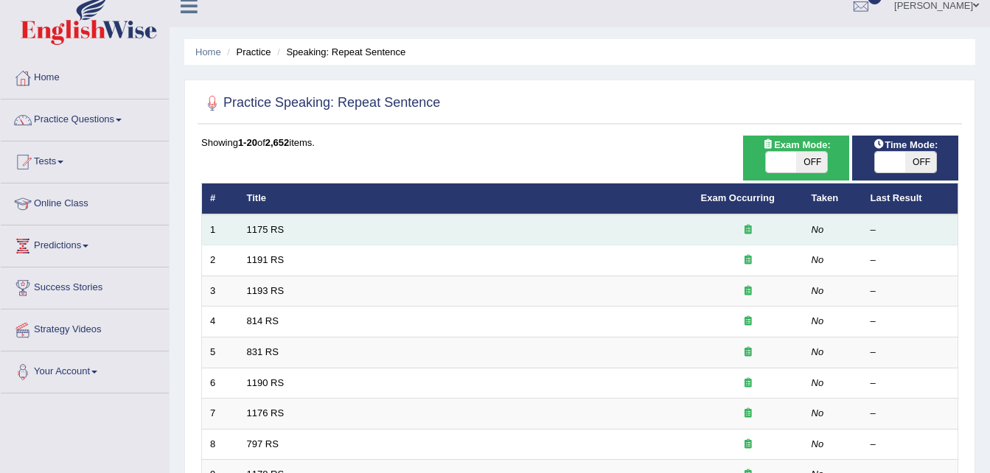
click at [270, 235] on td "1175 RS" at bounding box center [466, 230] width 454 height 31
click at [265, 232] on link "1175 RS" at bounding box center [266, 229] width 38 height 11
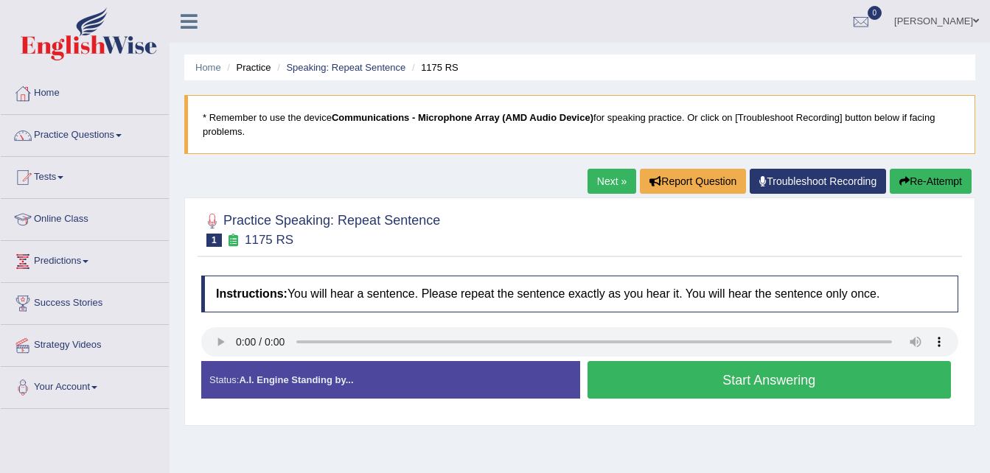
click at [689, 378] on button "Start Answering" at bounding box center [770, 380] width 364 height 38
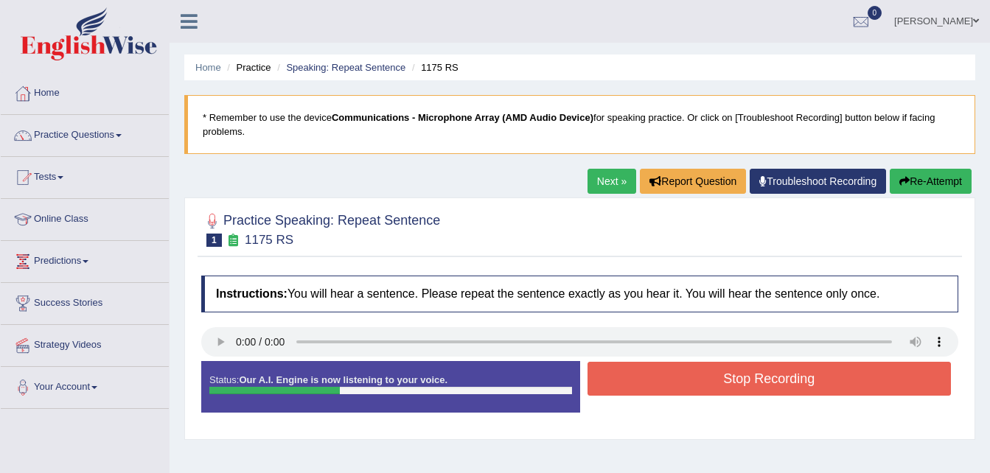
click at [689, 378] on button "Stop Recording" at bounding box center [770, 379] width 364 height 34
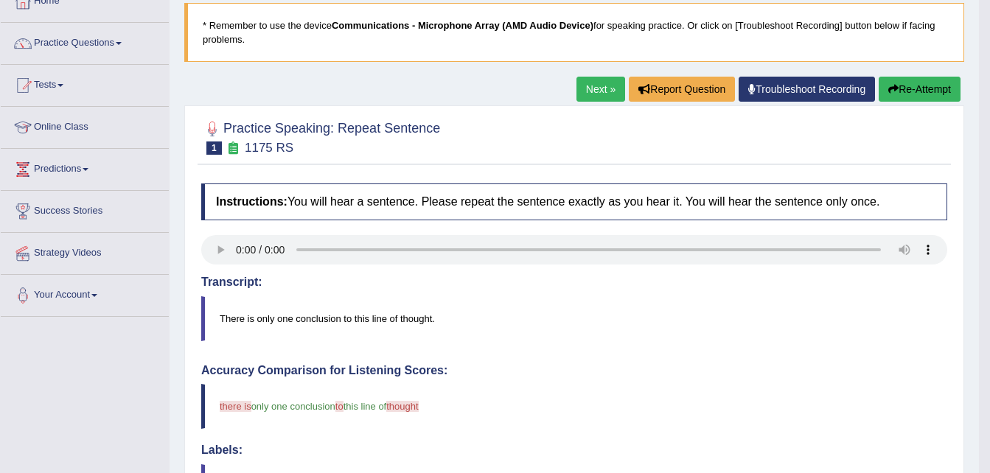
scroll to position [96, 0]
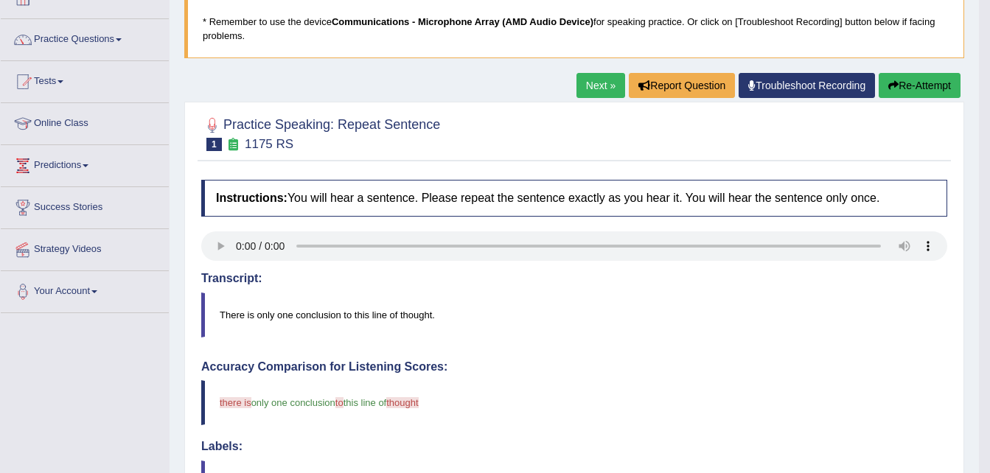
click at [925, 77] on button "Re-Attempt" at bounding box center [920, 85] width 82 height 25
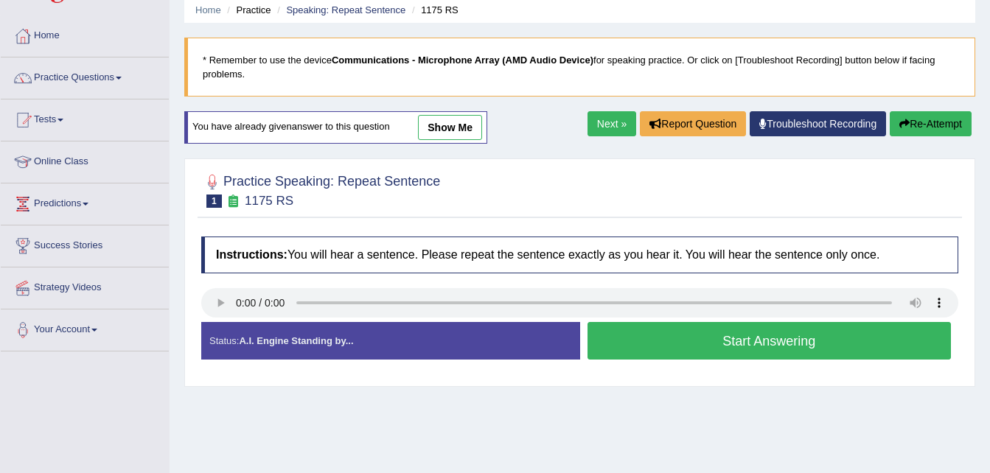
scroll to position [10, 0]
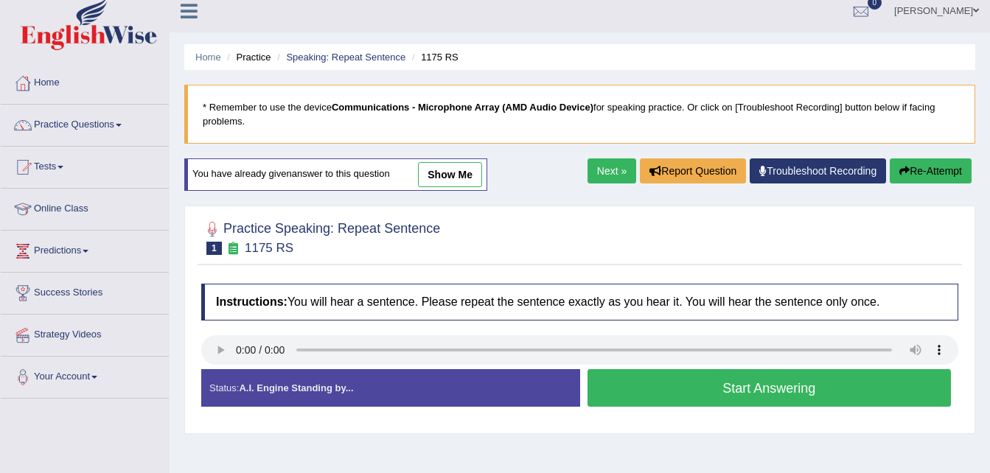
click at [462, 173] on link "show me" at bounding box center [450, 174] width 64 height 25
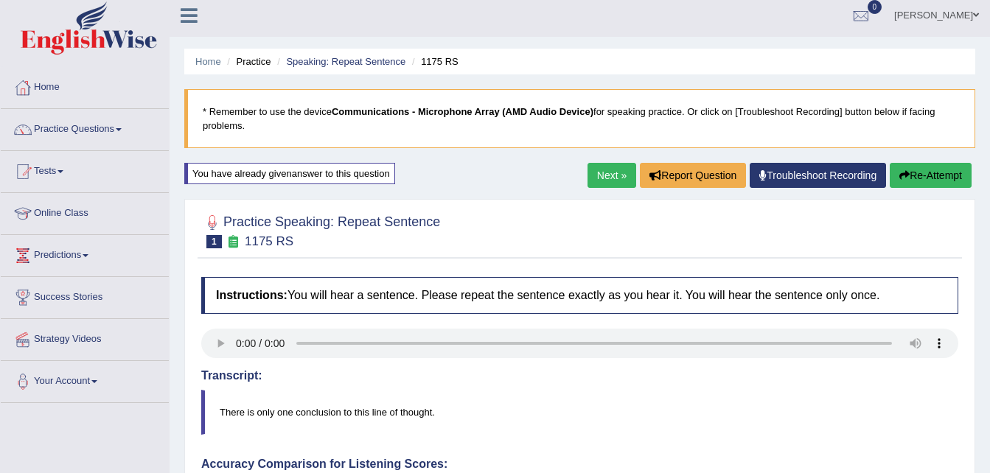
scroll to position [0, 0]
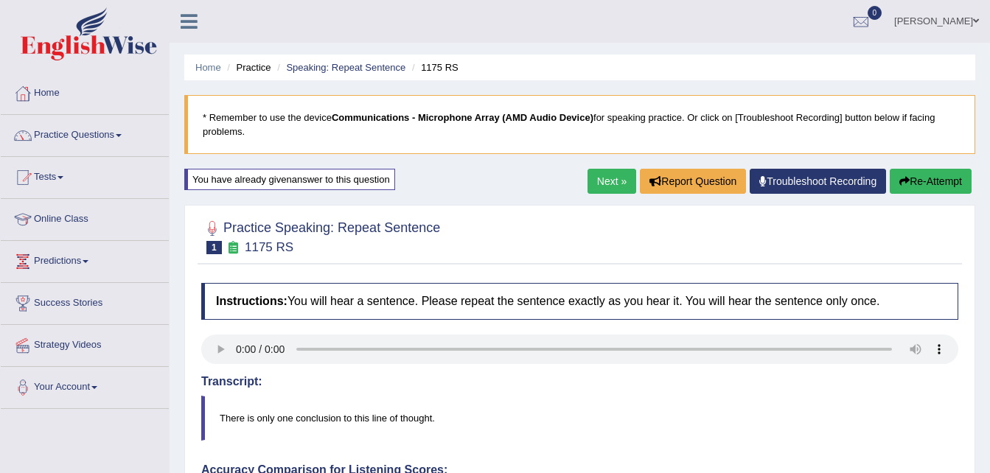
click at [914, 181] on button "Re-Attempt" at bounding box center [931, 181] width 82 height 25
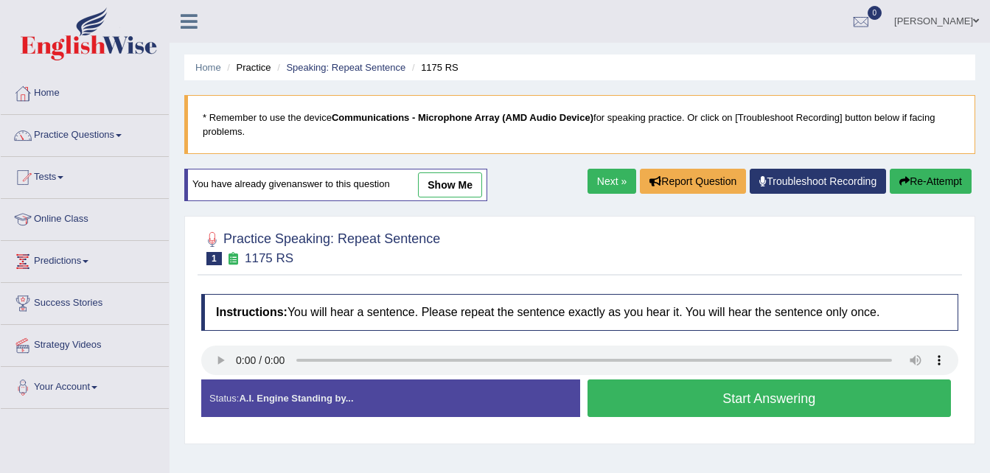
click at [678, 392] on button "Start Answering" at bounding box center [770, 399] width 364 height 38
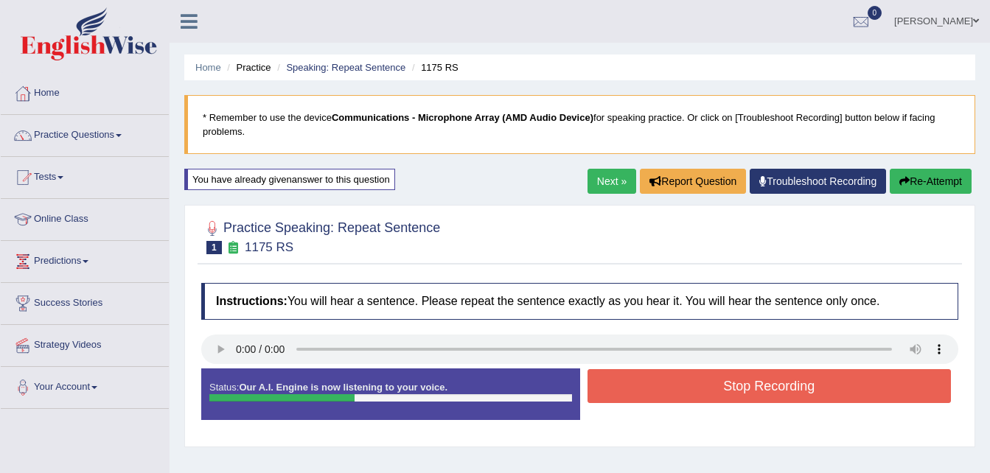
click at [678, 392] on button "Stop Recording" at bounding box center [770, 386] width 364 height 34
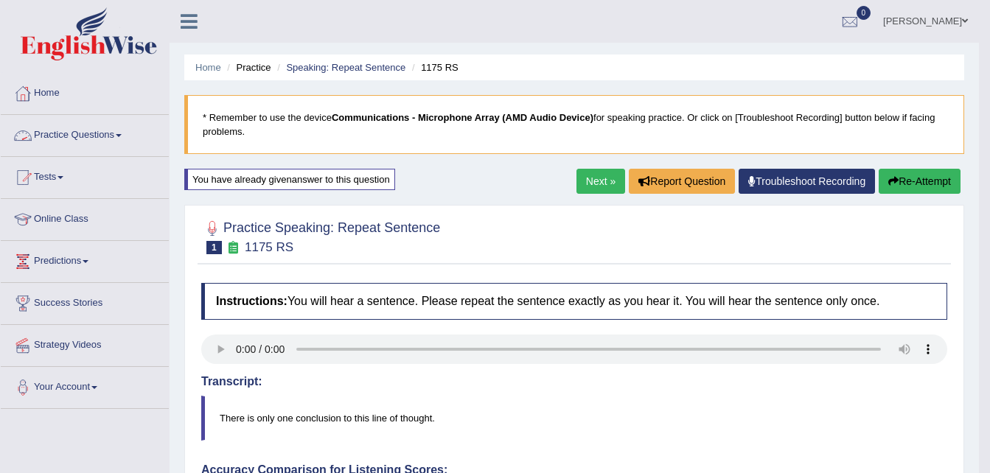
click at [93, 135] on link "Practice Questions" at bounding box center [85, 133] width 168 height 37
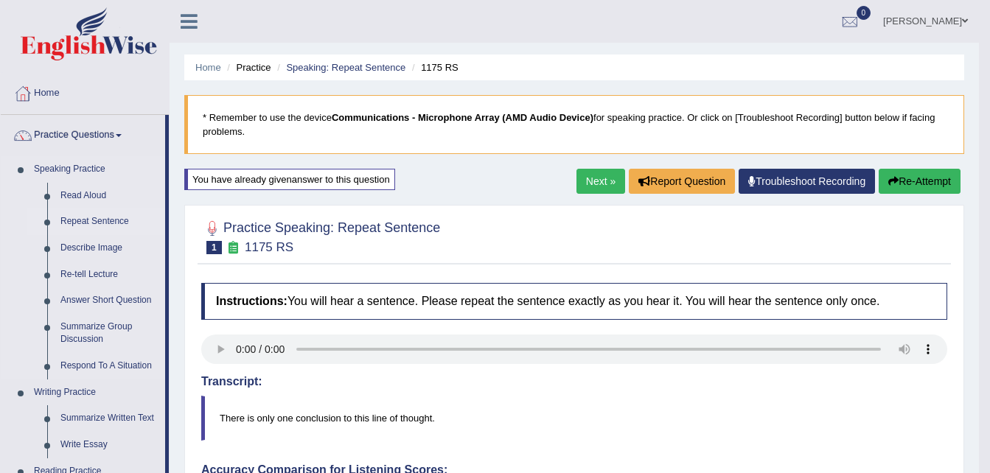
click at [83, 218] on link "Repeat Sentence" at bounding box center [109, 222] width 111 height 27
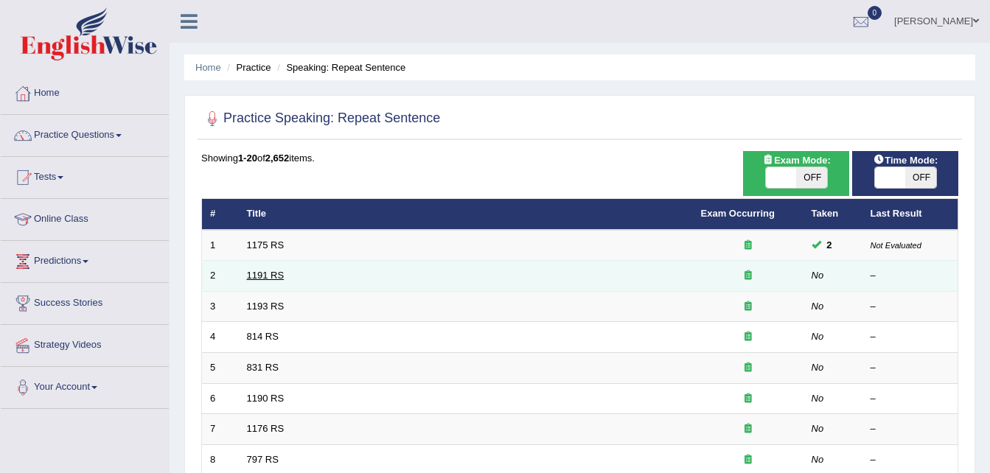
click at [253, 278] on link "1191 RS" at bounding box center [266, 275] width 38 height 11
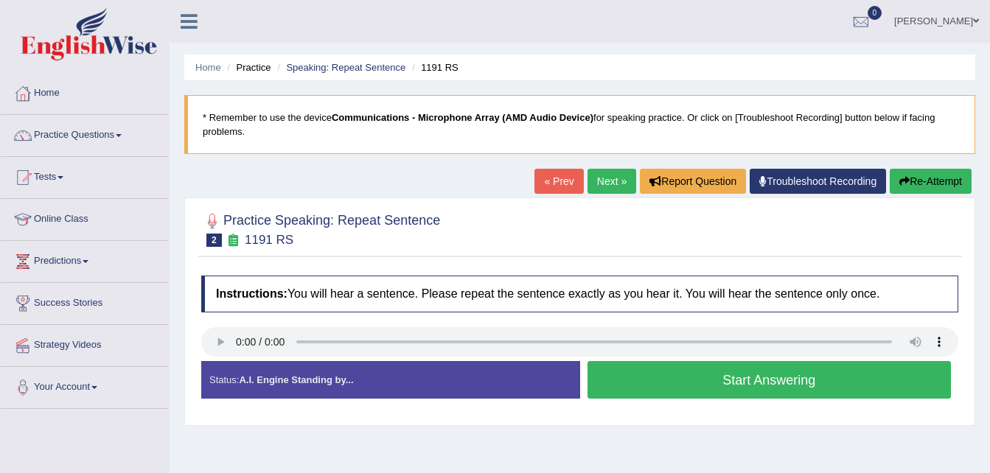
click at [666, 393] on button "Start Answering" at bounding box center [770, 380] width 364 height 38
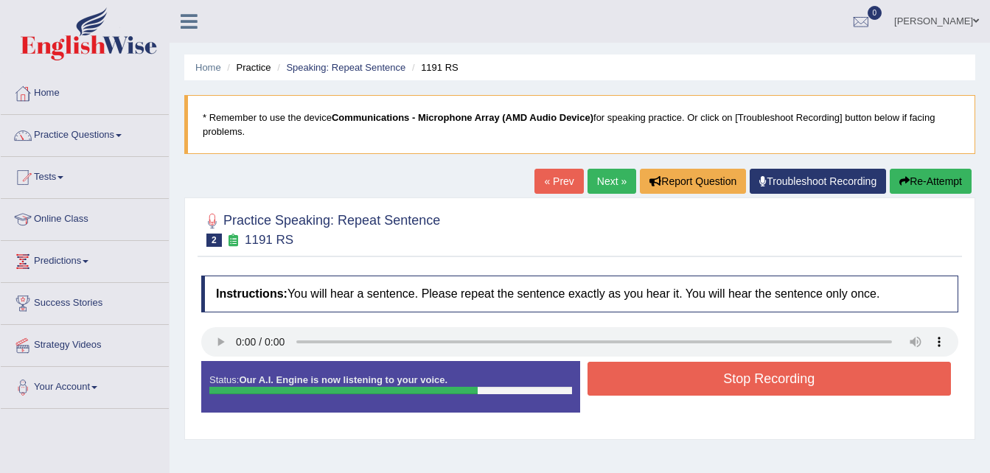
click at [930, 186] on button "Re-Attempt" at bounding box center [931, 181] width 82 height 25
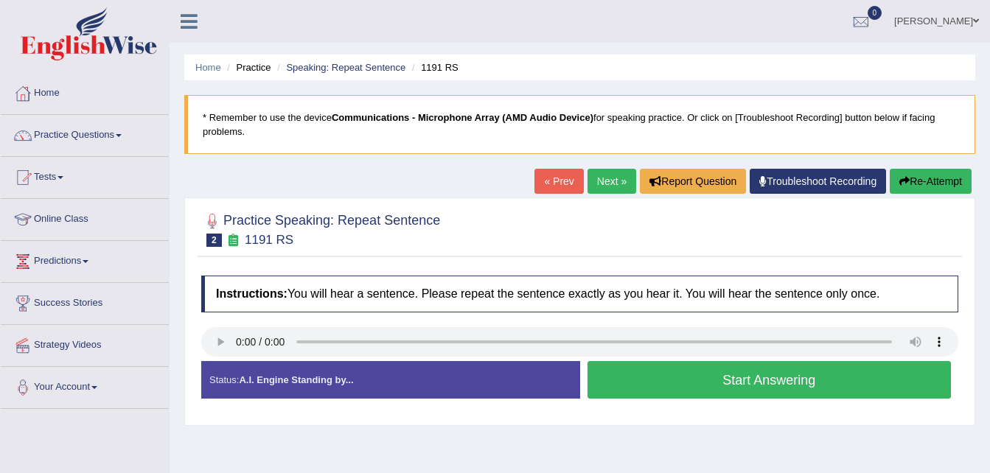
click at [757, 377] on button "Start Answering" at bounding box center [770, 380] width 364 height 38
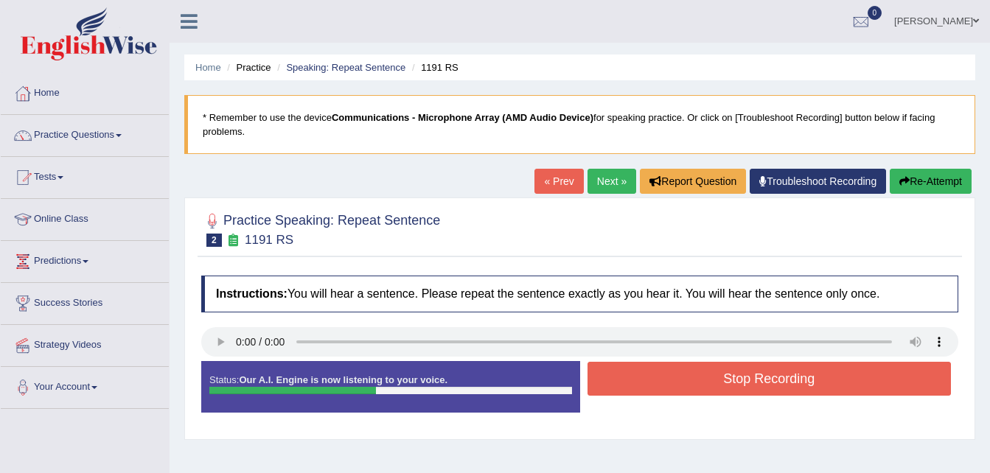
click at [757, 377] on button "Stop Recording" at bounding box center [770, 379] width 364 height 34
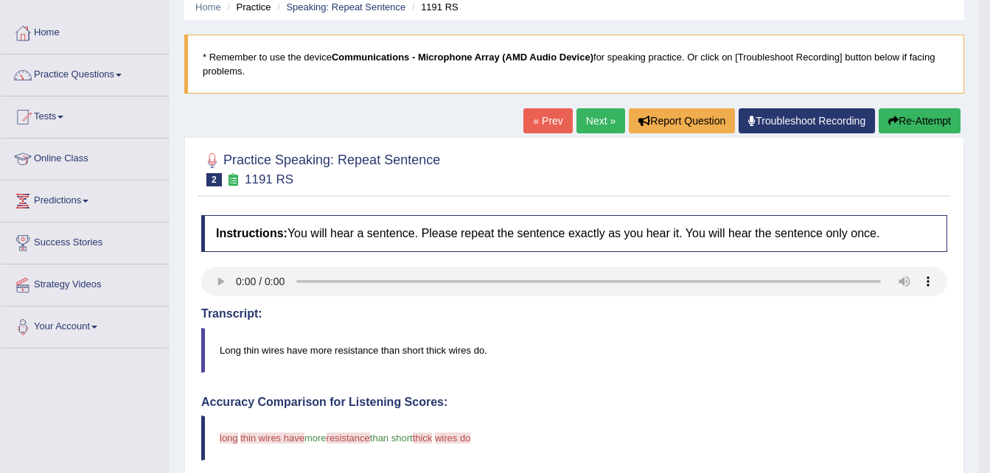
scroll to position [60, 0]
click at [930, 126] on button "Re-Attempt" at bounding box center [920, 121] width 82 height 25
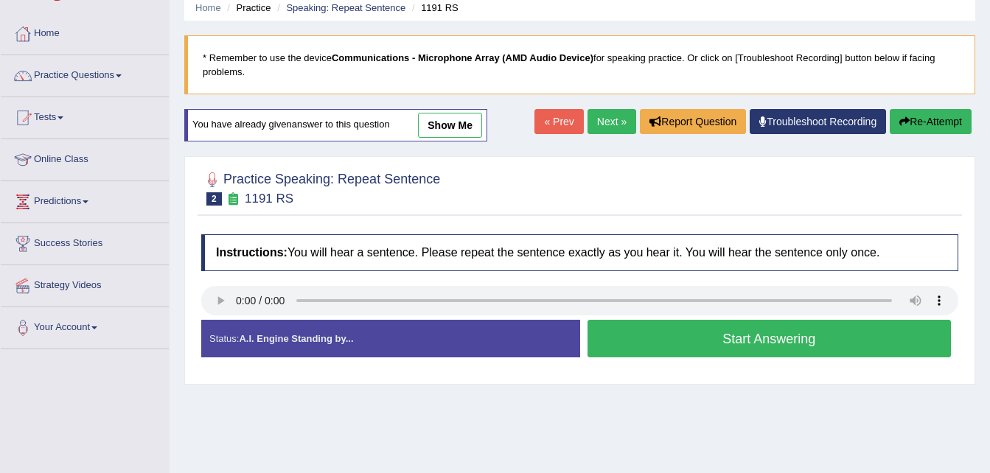
click at [675, 352] on button "Start Answering" at bounding box center [770, 339] width 364 height 38
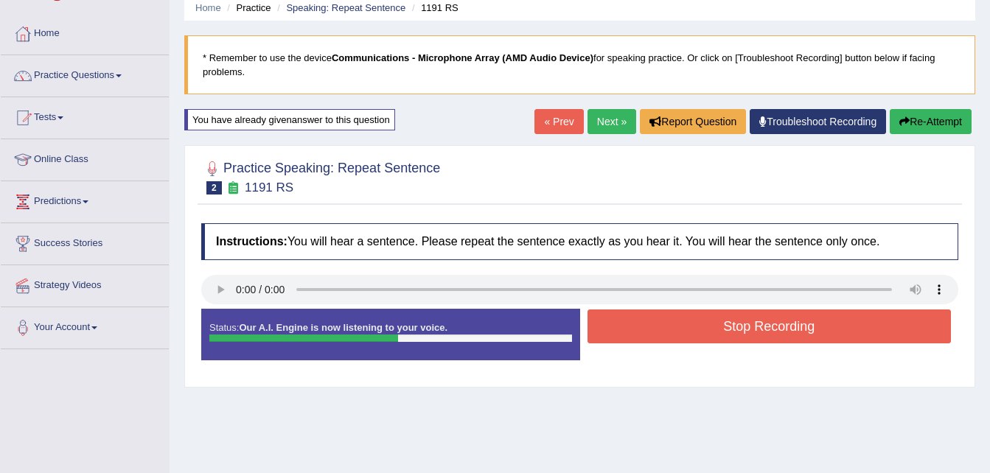
click at [681, 333] on button "Stop Recording" at bounding box center [770, 327] width 364 height 34
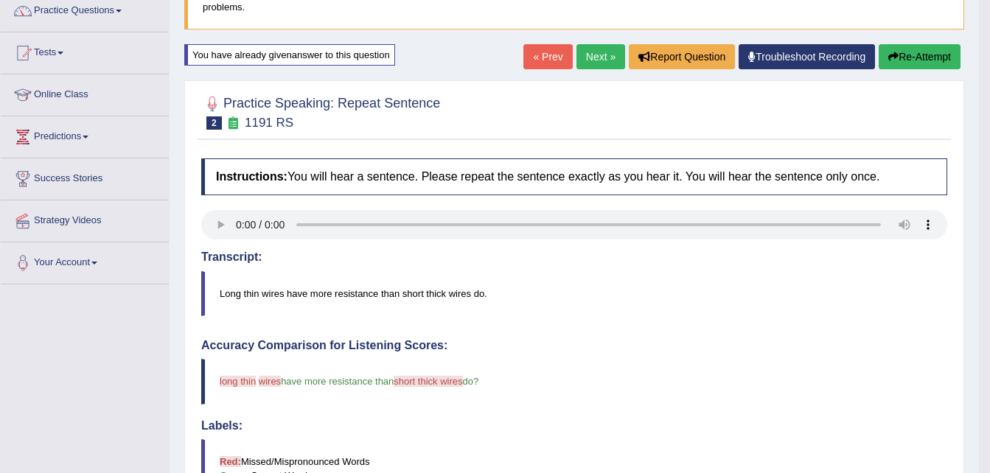
scroll to position [74, 0]
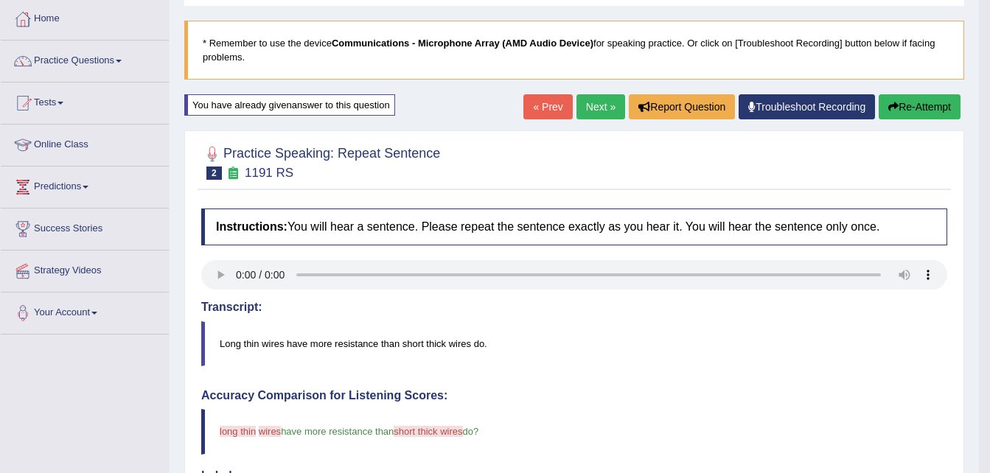
click at [888, 110] on icon "button" at bounding box center [893, 107] width 10 height 10
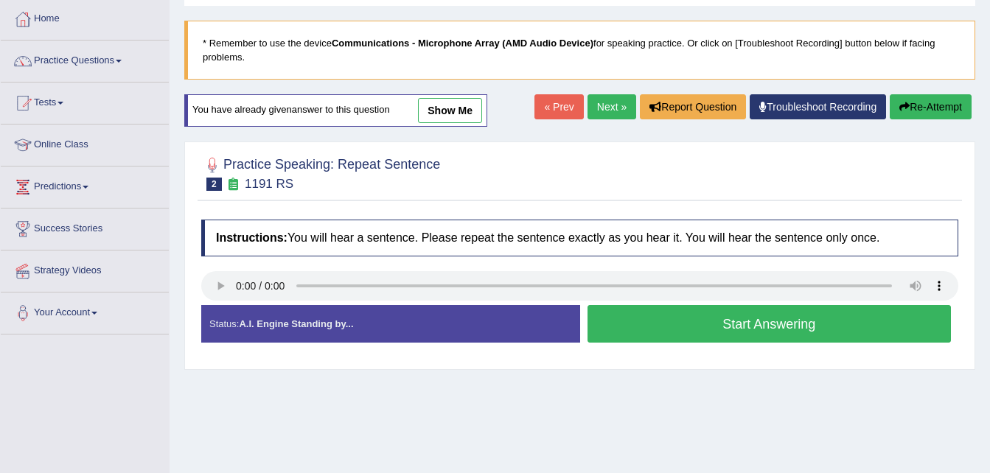
click at [635, 326] on button "Start Answering" at bounding box center [770, 324] width 364 height 38
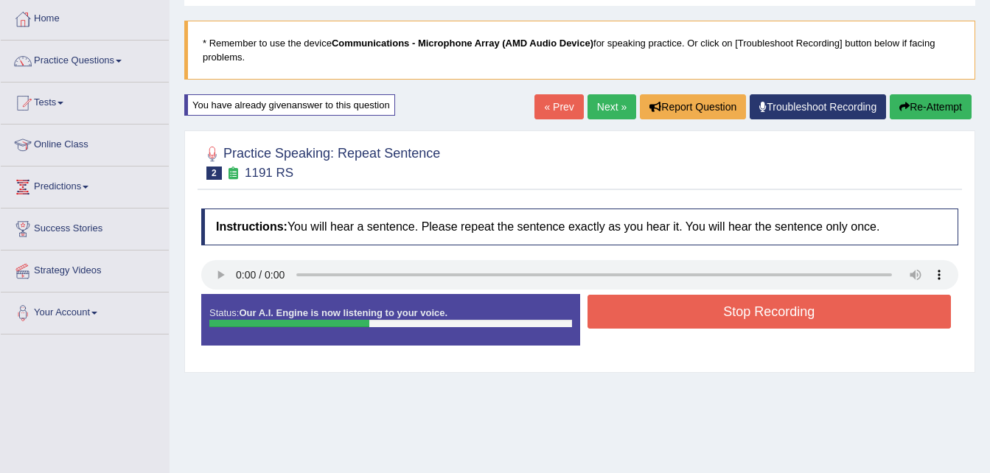
click at [635, 326] on button "Stop Recording" at bounding box center [770, 312] width 364 height 34
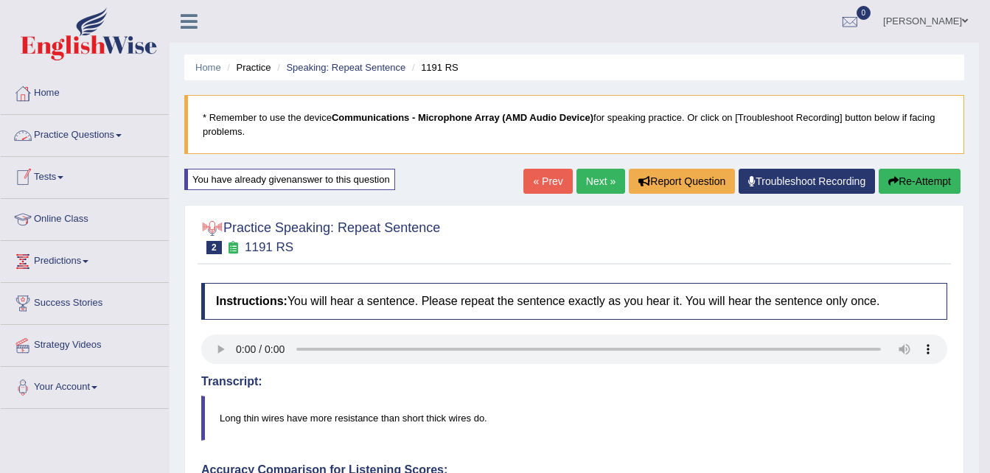
click at [97, 136] on link "Practice Questions" at bounding box center [85, 133] width 168 height 37
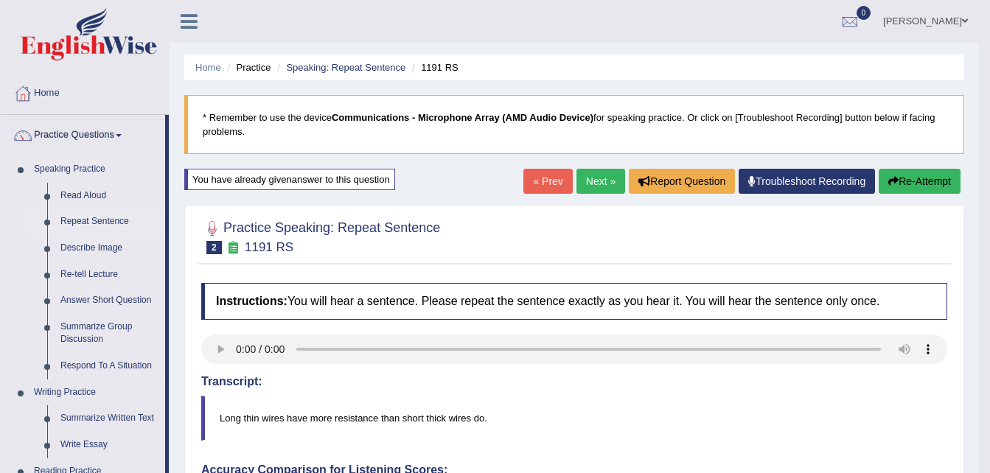
click at [77, 215] on link "Repeat Sentence" at bounding box center [109, 222] width 111 height 27
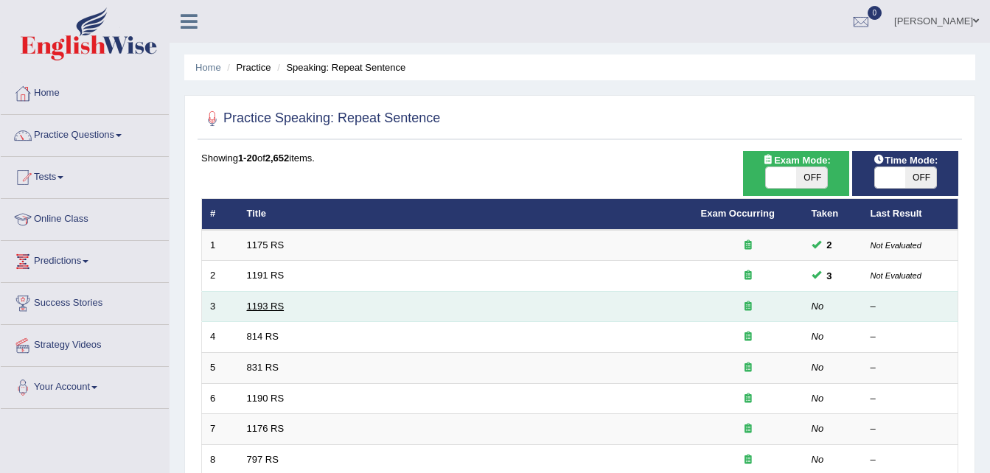
click at [259, 302] on link "1193 RS" at bounding box center [266, 306] width 38 height 11
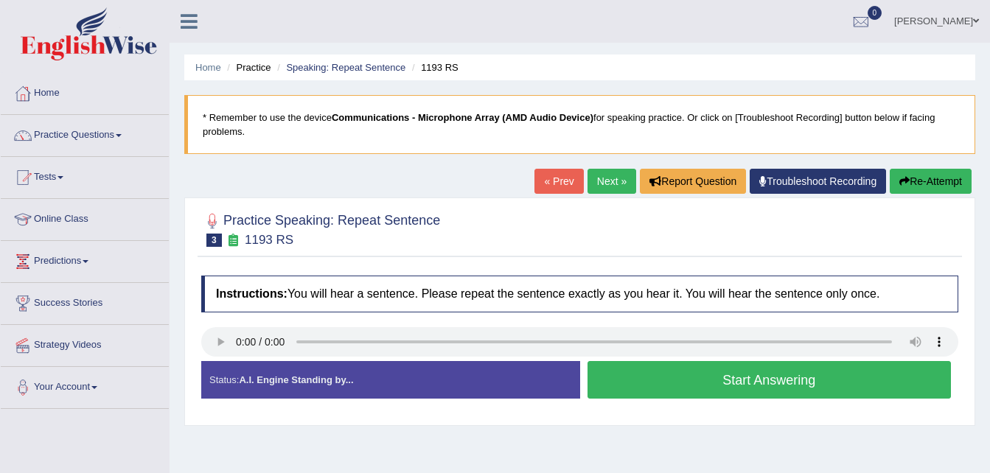
click at [647, 378] on button "Start Answering" at bounding box center [770, 380] width 364 height 38
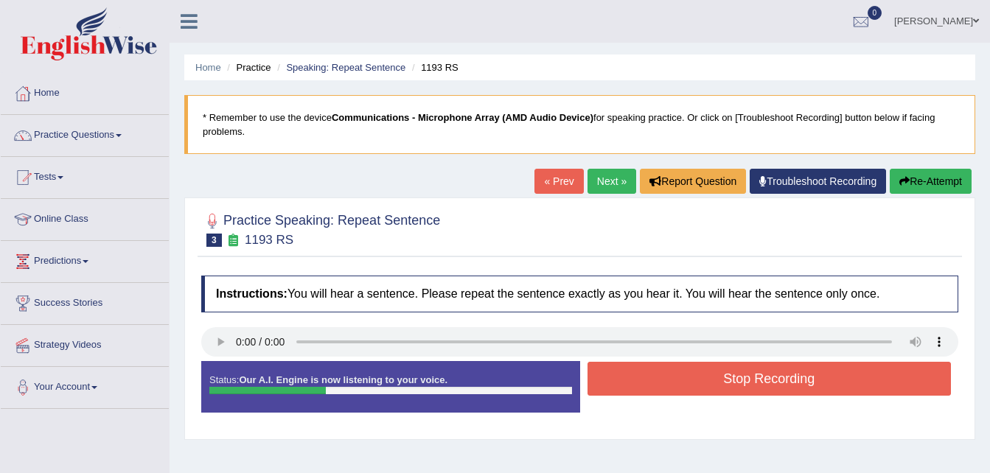
click at [936, 184] on button "Re-Attempt" at bounding box center [931, 181] width 82 height 25
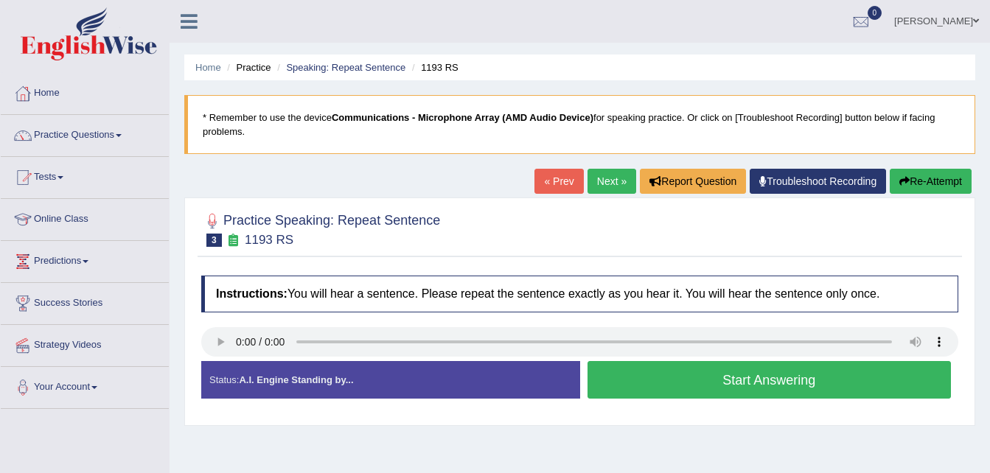
click at [661, 386] on button "Start Answering" at bounding box center [770, 380] width 364 height 38
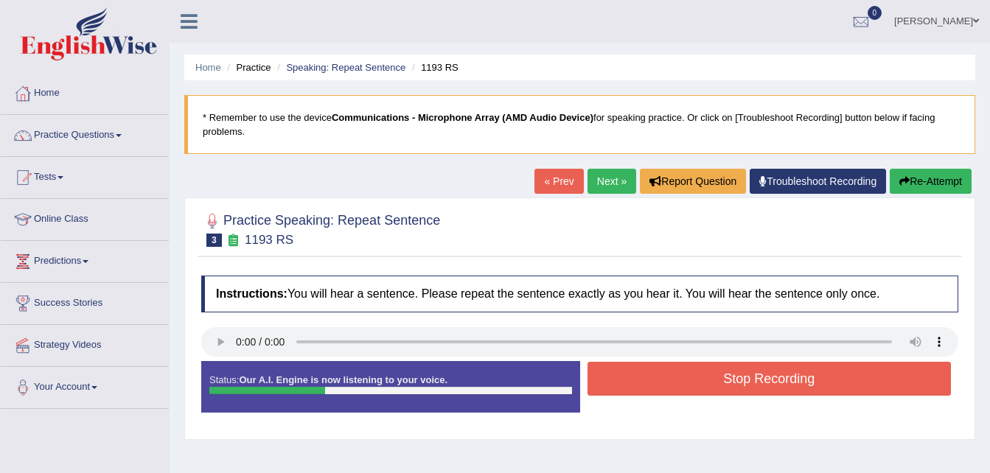
click at [661, 386] on button "Stop Recording" at bounding box center [770, 379] width 364 height 34
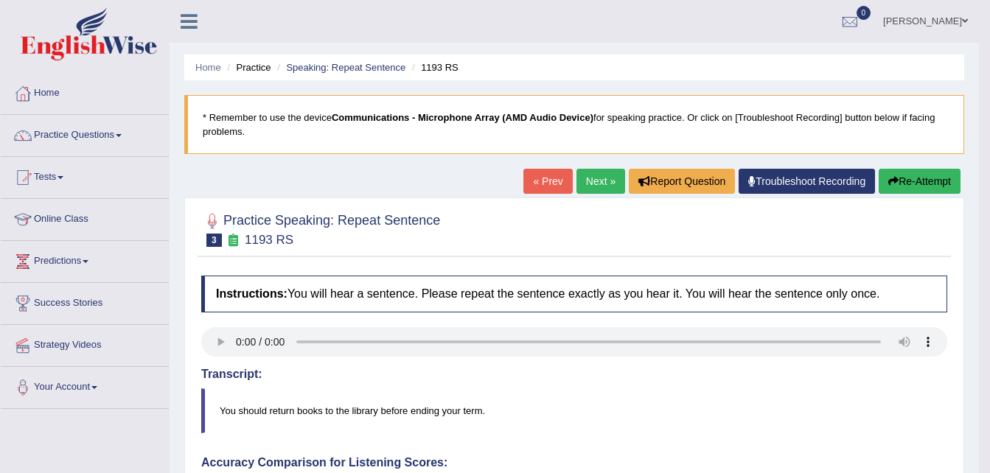
click at [897, 187] on button "Re-Attempt" at bounding box center [920, 181] width 82 height 25
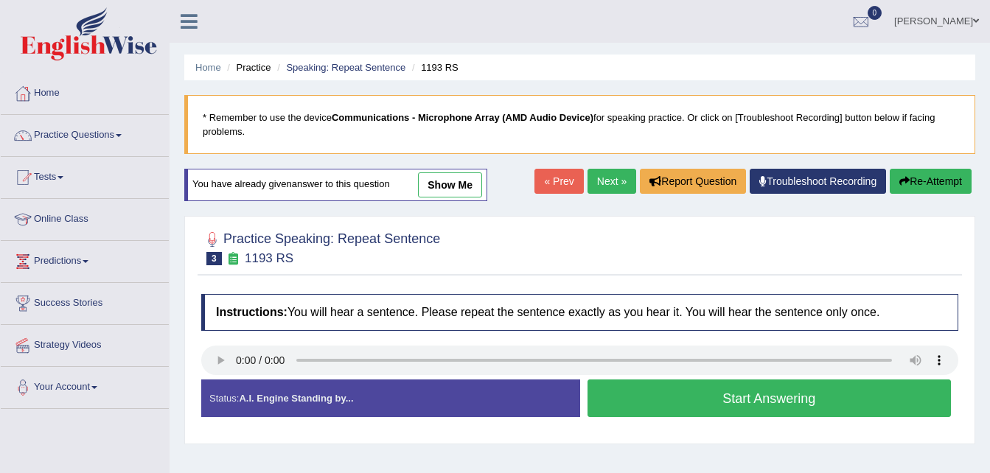
click at [726, 407] on button "Start Answering" at bounding box center [770, 399] width 364 height 38
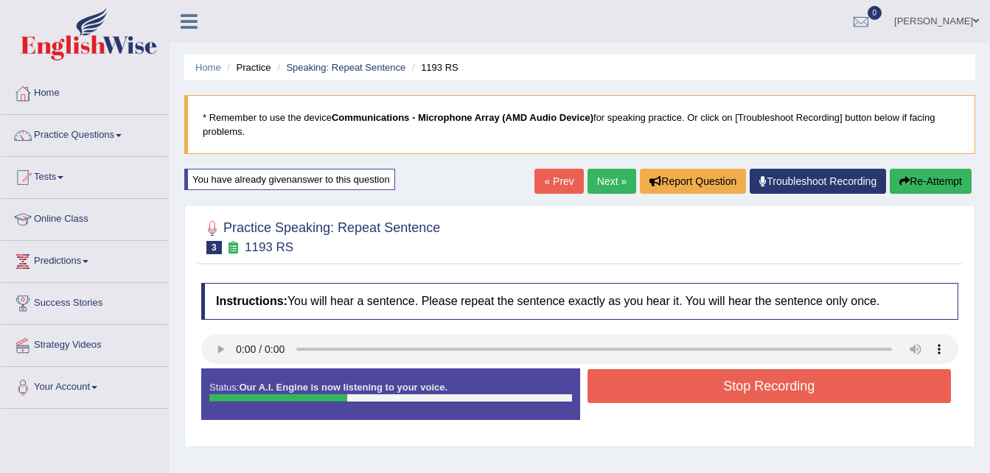
click at [727, 388] on button "Stop Recording" at bounding box center [770, 386] width 364 height 34
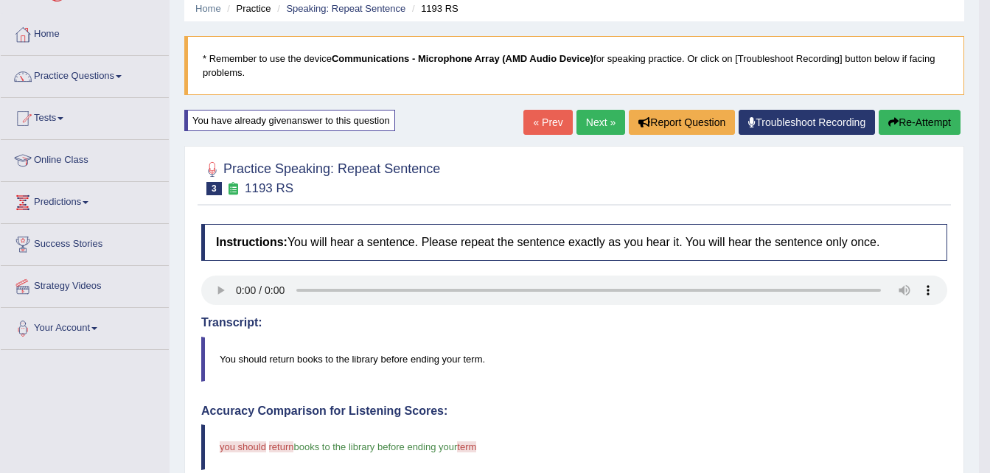
scroll to position [58, 0]
click at [80, 72] on link "Practice Questions" at bounding box center [85, 75] width 168 height 37
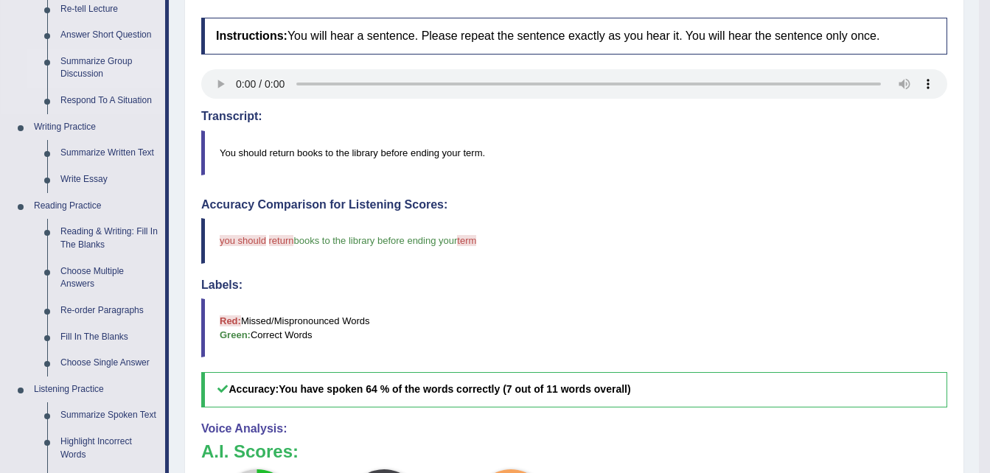
scroll to position [266, 0]
click at [118, 225] on link "Reading & Writing: Fill In The Blanks" at bounding box center [109, 237] width 111 height 39
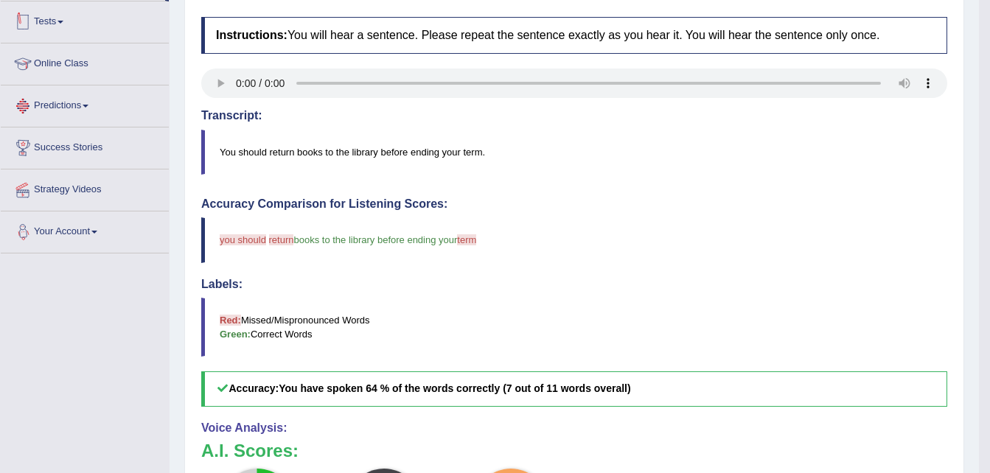
scroll to position [373, 0]
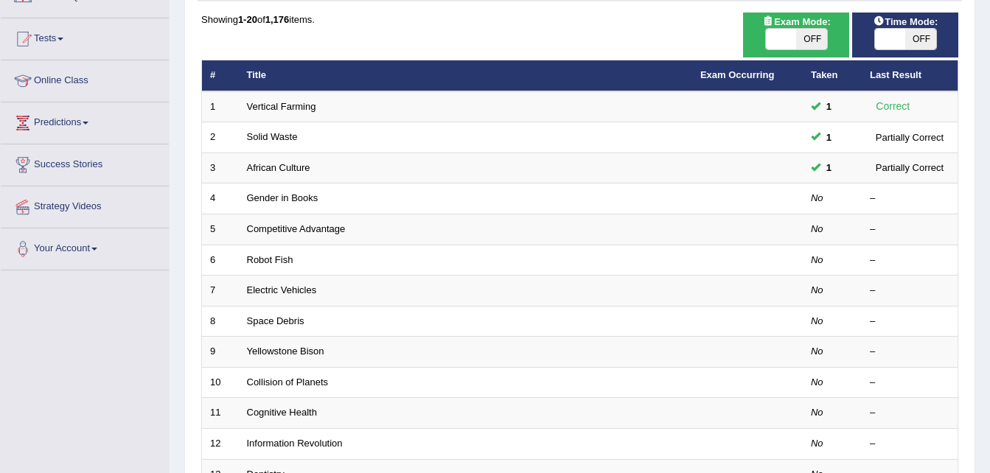
scroll to position [138, 0]
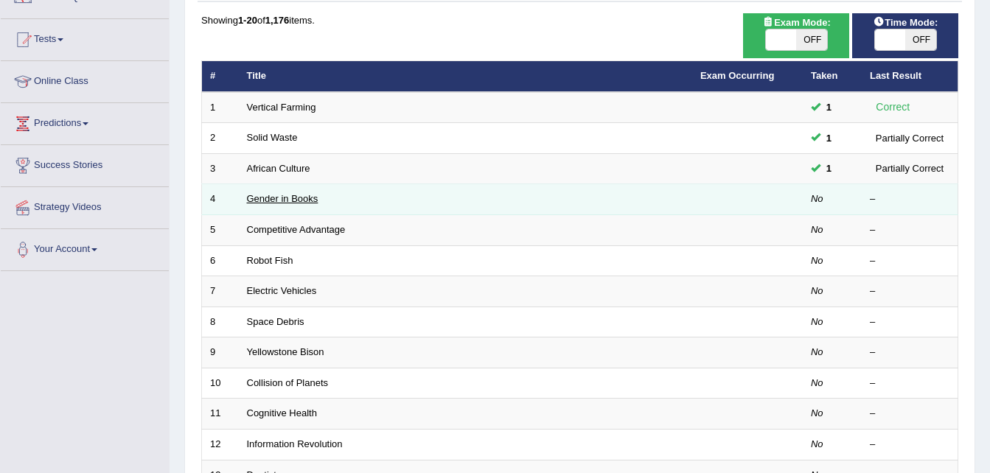
click at [291, 201] on link "Gender in Books" at bounding box center [283, 198] width 72 height 11
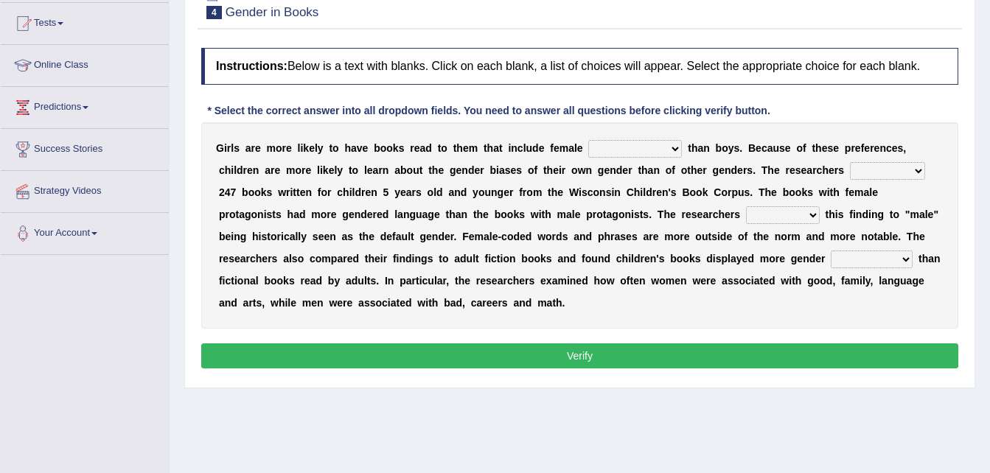
click at [628, 145] on select "protagonists cosmogonists agonists expressionists" at bounding box center [635, 149] width 94 height 18
select select "protagonists"
click at [588, 140] on select "protagonists cosmogonists agonists expressionists" at bounding box center [635, 149] width 94 height 18
click at [850, 171] on select "hydrolyzed paralyzed catalyzed analyzed" at bounding box center [887, 171] width 75 height 18
select select "analyzed"
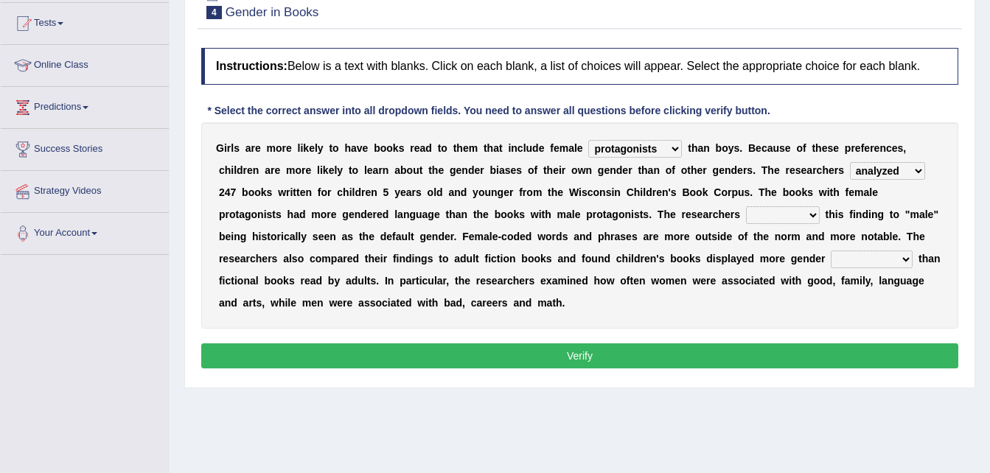
click at [850, 162] on select "hydrolyzed paralyzed catalyzed analyzed" at bounding box center [887, 171] width 75 height 18
click at [746, 215] on select "contribute tribute distribute attribute" at bounding box center [783, 215] width 74 height 18
select select "contribute"
click at [746, 206] on select "contribute tribute distribute attribute" at bounding box center [783, 215] width 74 height 18
click at [831, 258] on select "stereotypes teletypes prototypes electrotypes" at bounding box center [872, 260] width 82 height 18
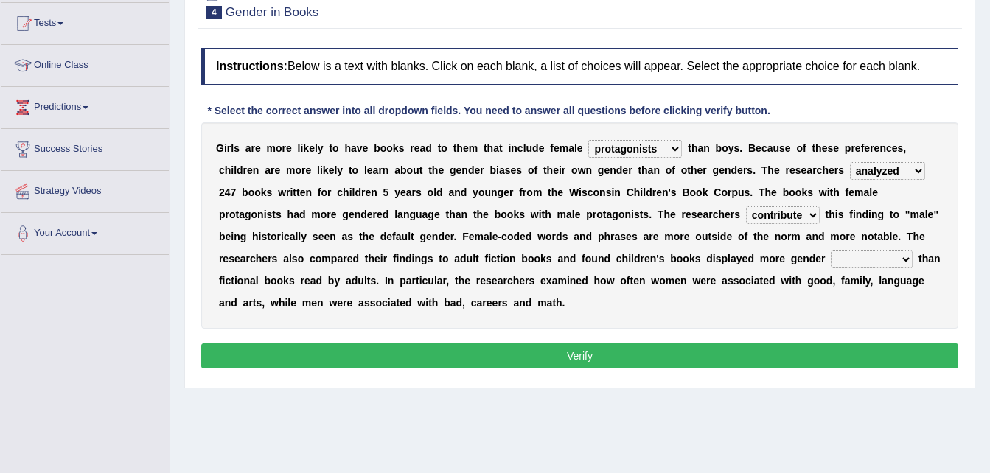
select select "stereotypes"
click at [831, 251] on select "stereotypes teletypes prototypes electrotypes" at bounding box center [872, 260] width 82 height 18
click at [534, 344] on button "Verify" at bounding box center [579, 356] width 757 height 25
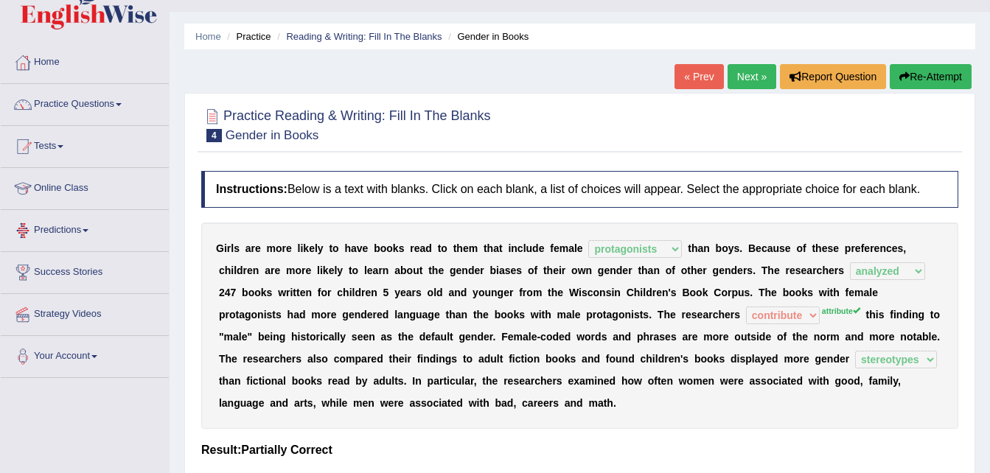
scroll to position [29, 0]
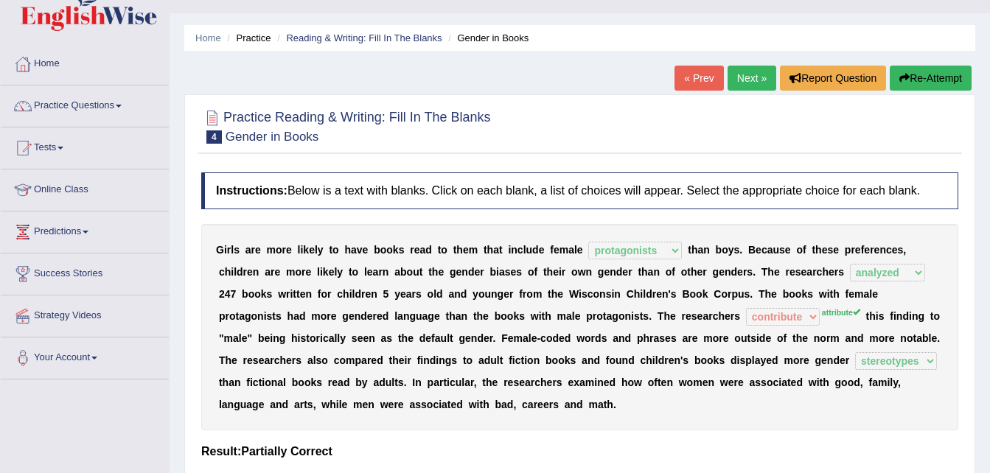
click at [933, 80] on button "Re-Attempt" at bounding box center [931, 78] width 82 height 25
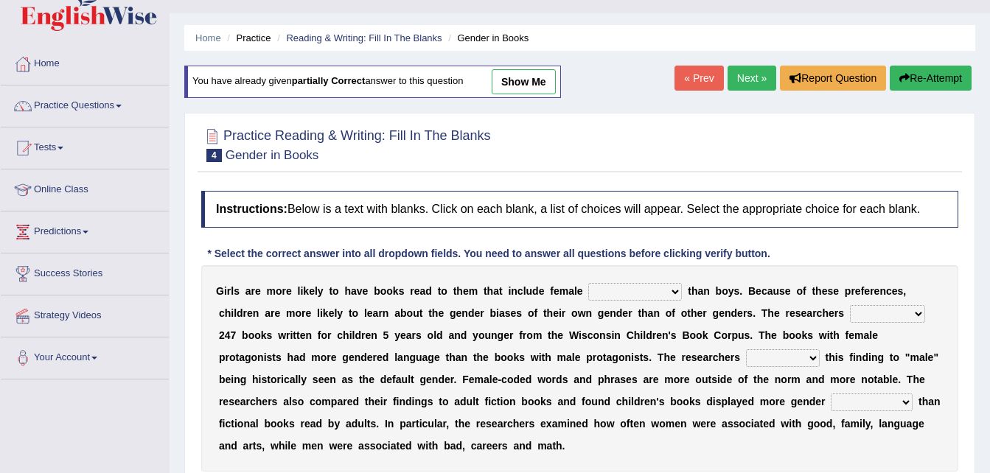
click at [625, 291] on select "protagonists cosmogonists agonists expressionists" at bounding box center [635, 292] width 94 height 18
select select "protagonists"
click at [588, 283] on select "protagonists cosmogonists agonists expressionists" at bounding box center [635, 292] width 94 height 18
click at [850, 315] on select "hydrolyzed paralyzed catalyzed analyzed" at bounding box center [887, 314] width 75 height 18
select select "analyzed"
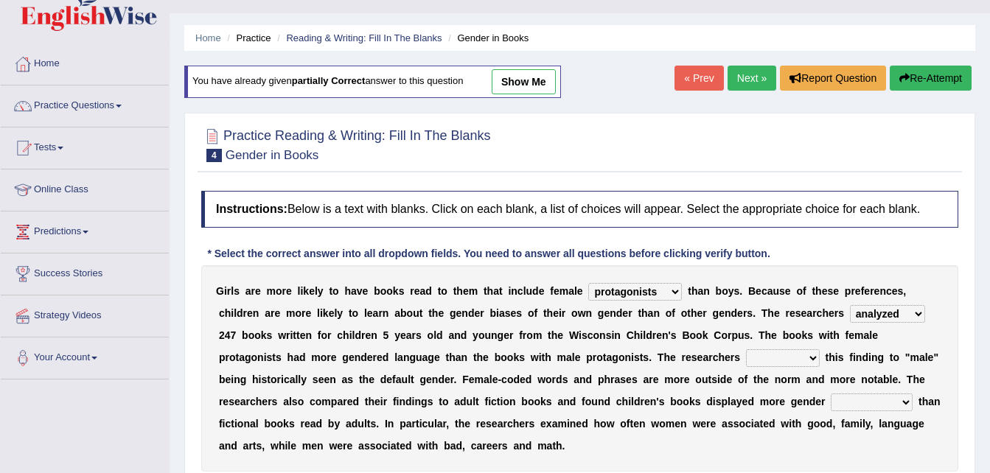
click at [850, 305] on select "hydrolyzed paralyzed catalyzed analyzed" at bounding box center [887, 314] width 75 height 18
click at [746, 360] on select "contribute tribute distribute attribute" at bounding box center [783, 358] width 74 height 18
select select "attribute"
click at [746, 349] on select "contribute tribute distribute attribute" at bounding box center [783, 358] width 74 height 18
click at [831, 396] on select "stereotypes teletypes prototypes electrotypes" at bounding box center [872, 403] width 82 height 18
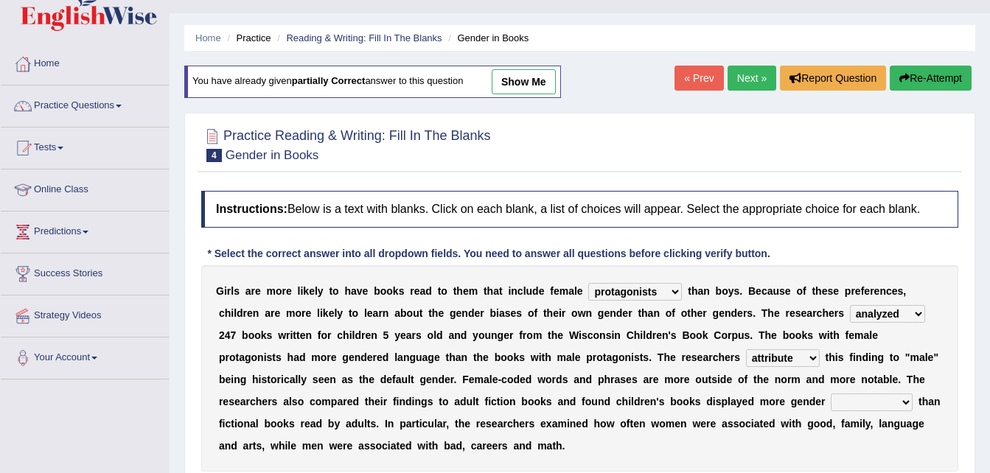
select select "stereotypes"
click at [831, 394] on select "stereotypes teletypes prototypes electrotypes" at bounding box center [872, 403] width 82 height 18
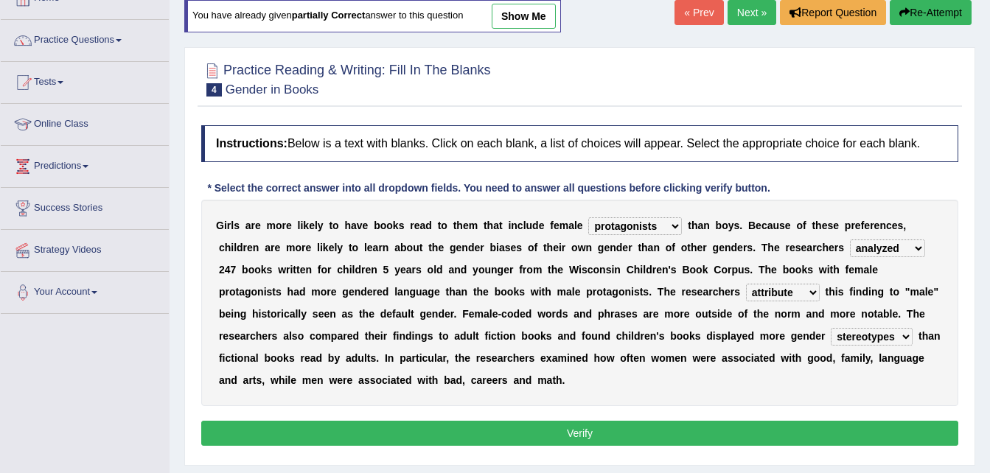
scroll to position [138, 0]
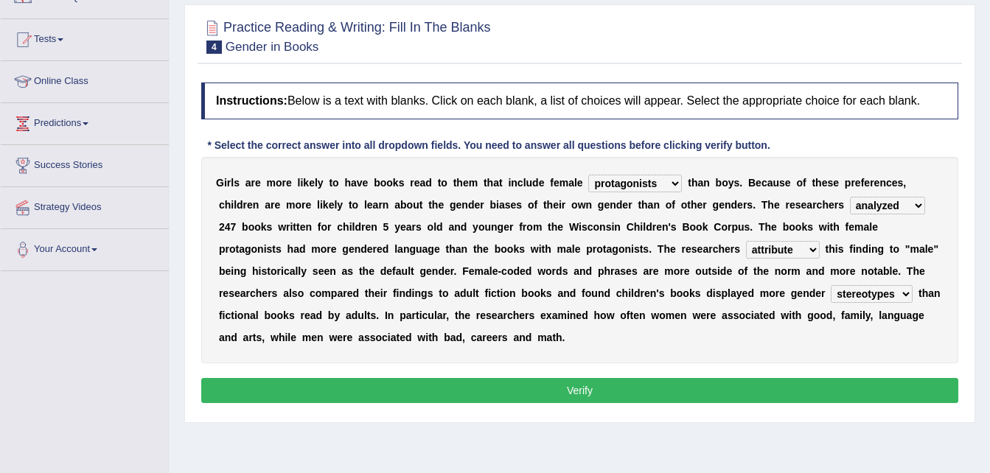
click at [543, 378] on button "Verify" at bounding box center [579, 390] width 757 height 25
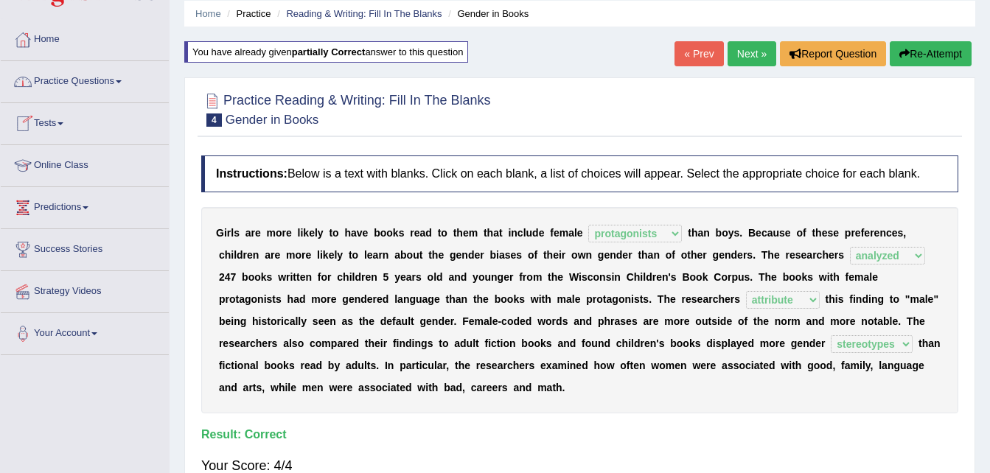
scroll to position [53, 0]
click at [69, 87] on link "Practice Questions" at bounding box center [85, 80] width 168 height 37
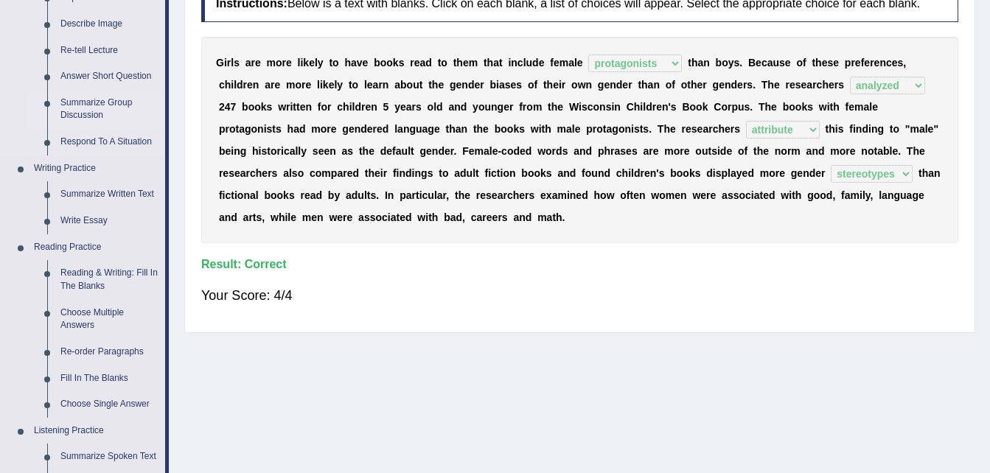
scroll to position [258, 0]
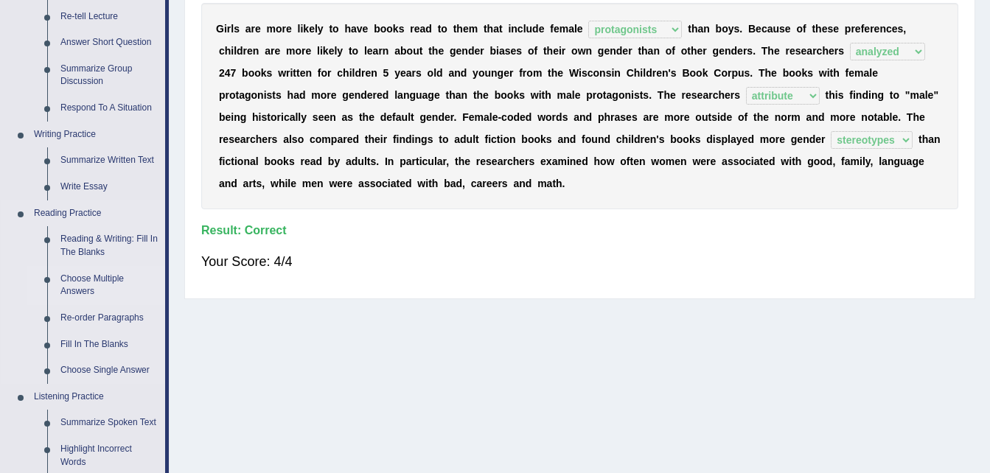
click at [99, 279] on link "Choose Multiple Answers" at bounding box center [109, 285] width 111 height 39
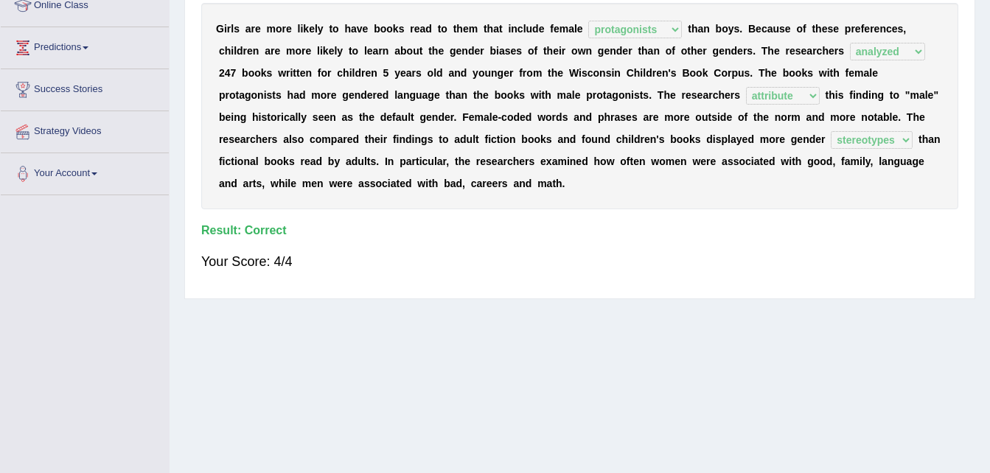
scroll to position [301, 0]
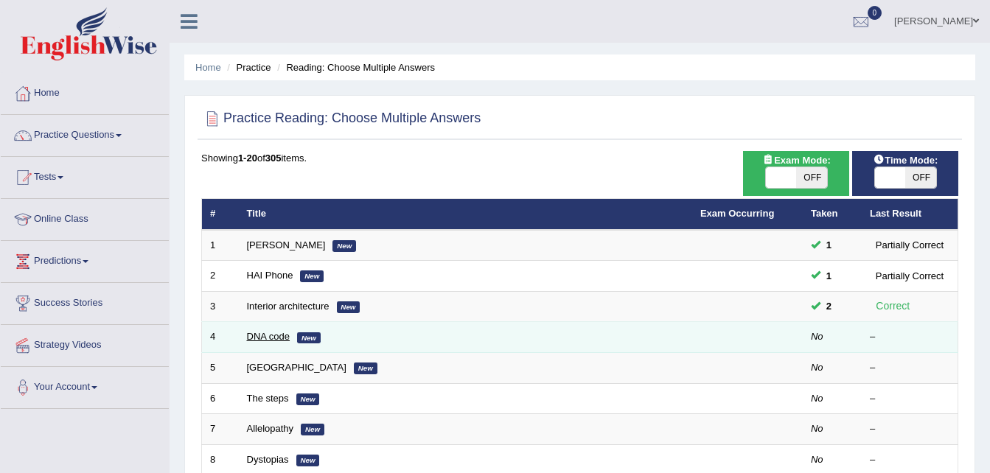
click at [286, 339] on link "DNA code" at bounding box center [269, 336] width 44 height 11
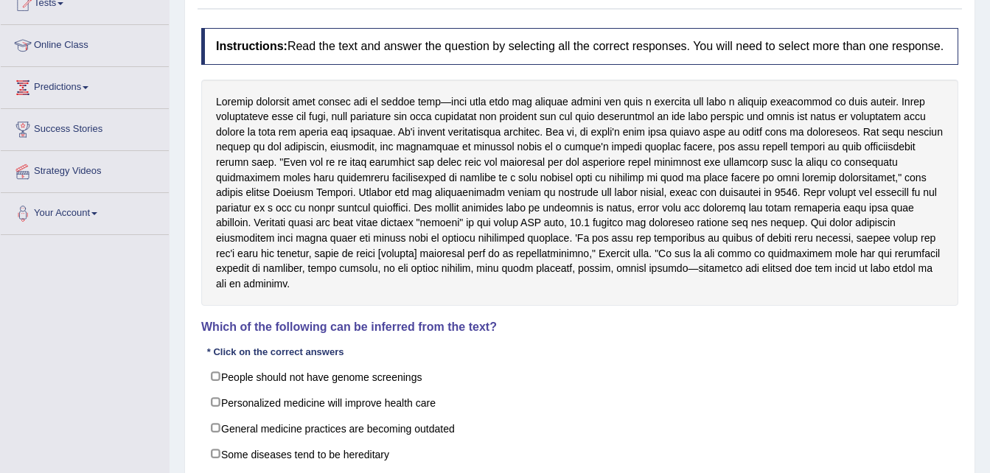
scroll to position [173, 0]
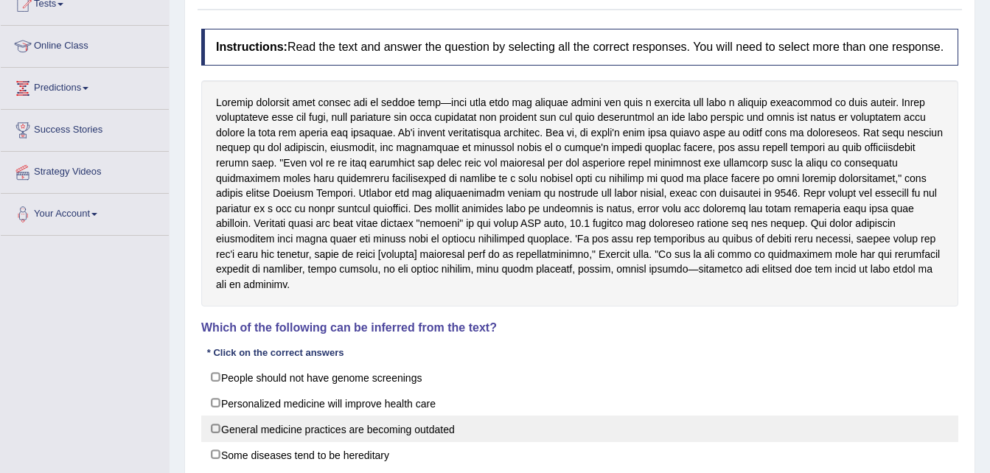
click at [213, 416] on label "General medicine practices are becoming outdated" at bounding box center [579, 429] width 757 height 27
checkbox input "true"
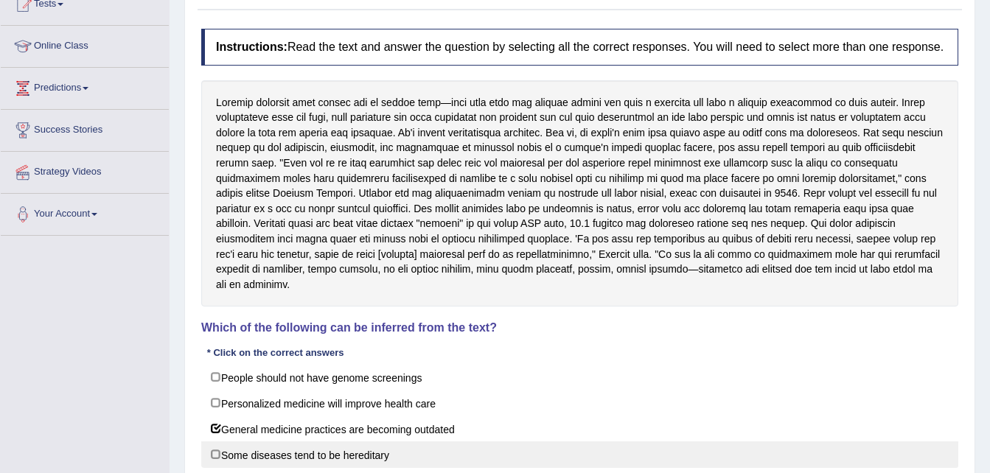
click at [219, 444] on label "Some diseases tend to be hereditary" at bounding box center [579, 455] width 757 height 27
checkbox input "true"
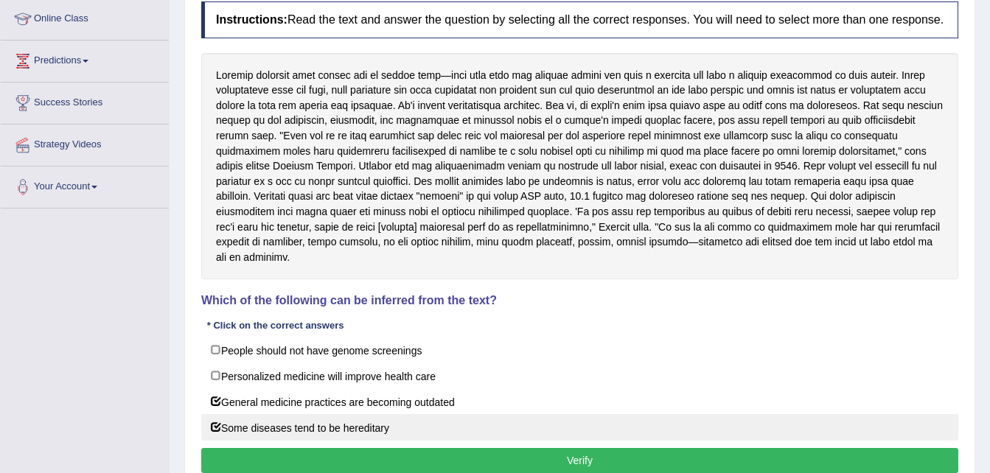
scroll to position [205, 0]
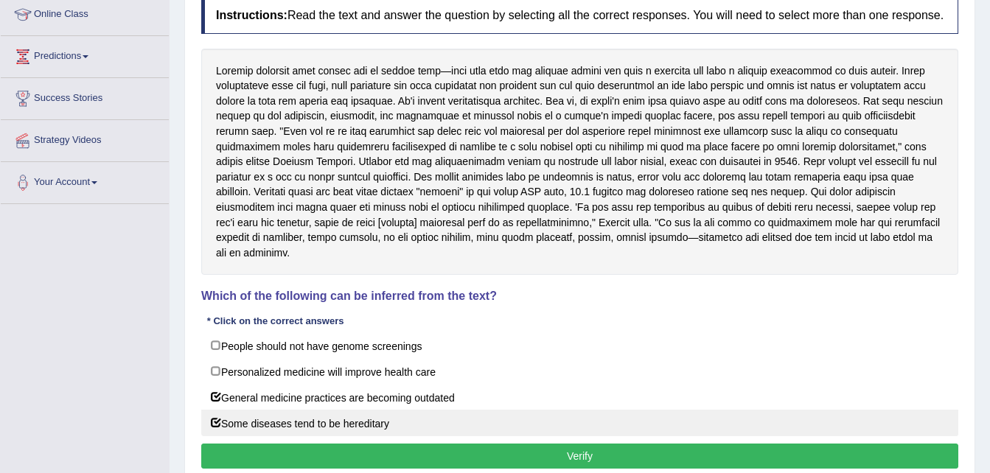
click at [210, 444] on button "Verify" at bounding box center [579, 456] width 757 height 25
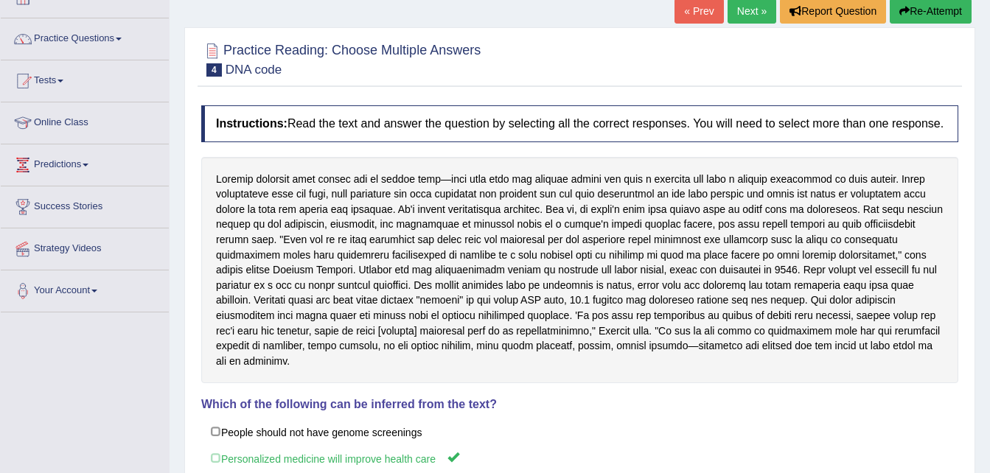
scroll to position [0, 0]
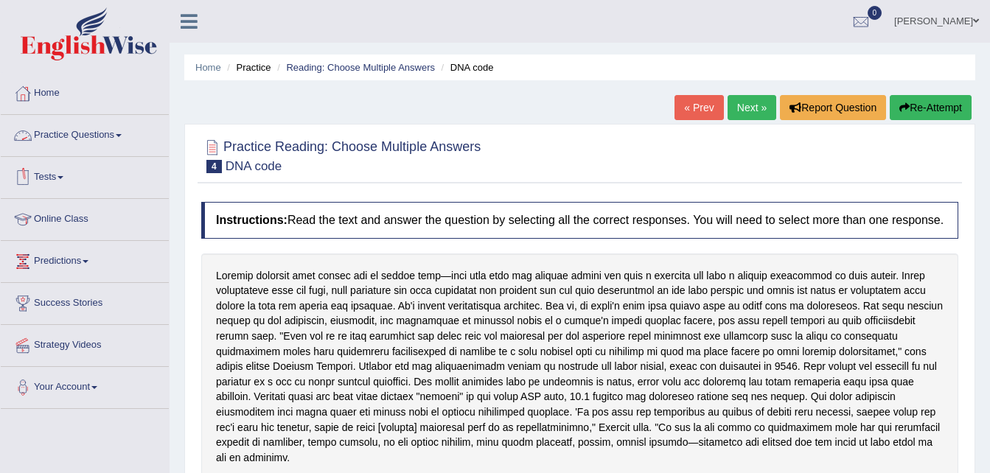
click at [94, 138] on link "Practice Questions" at bounding box center [85, 133] width 168 height 37
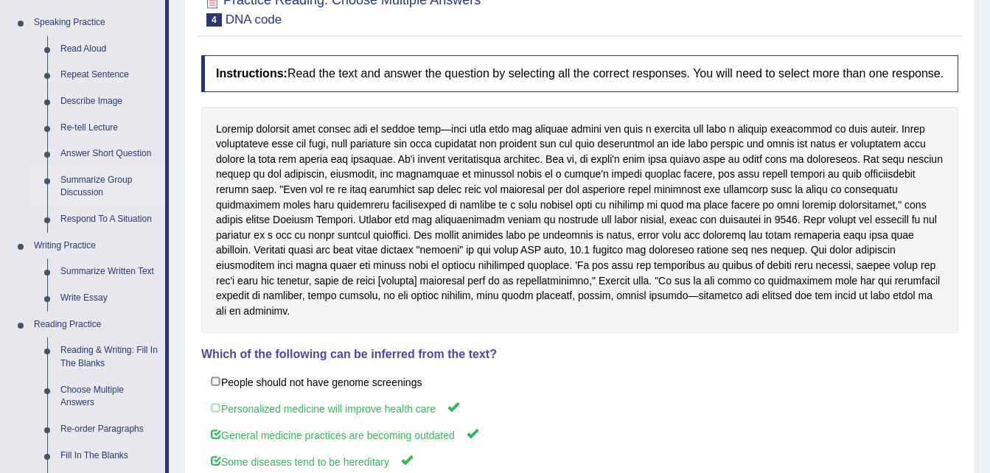
scroll to position [148, 0]
